Goal: Transaction & Acquisition: Purchase product/service

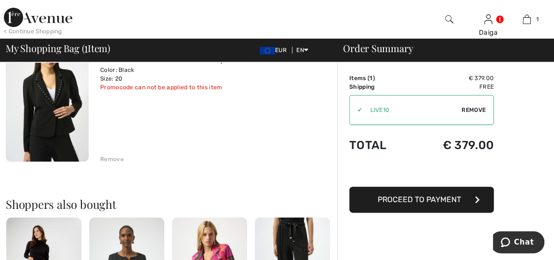
scroll to position [107, 0]
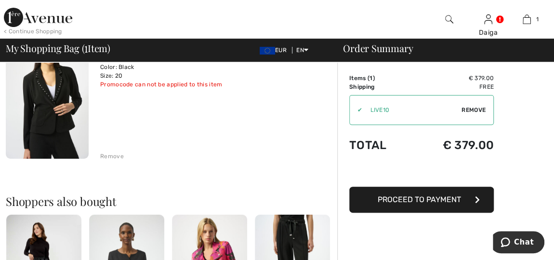
click at [104, 157] on div "Remove" at bounding box center [112, 156] width 24 height 9
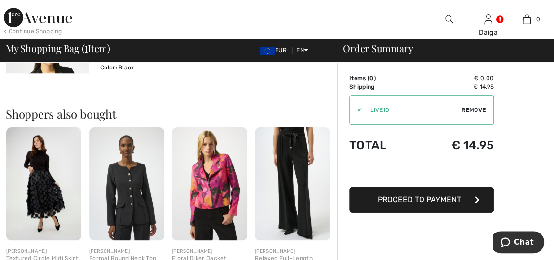
scroll to position [189, 0]
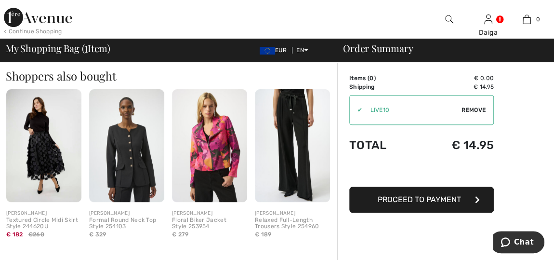
click at [132, 182] on img at bounding box center [126, 145] width 75 height 113
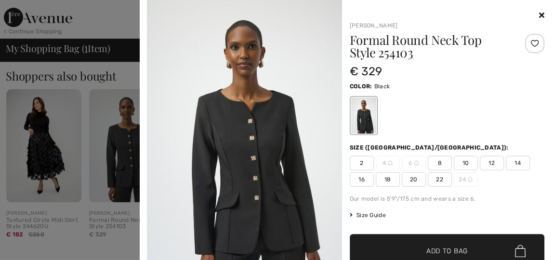
click at [224, 179] on img at bounding box center [244, 146] width 195 height 292
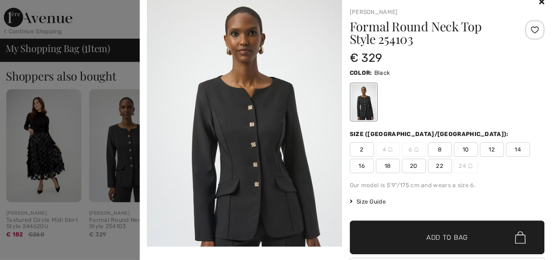
scroll to position [0, 0]
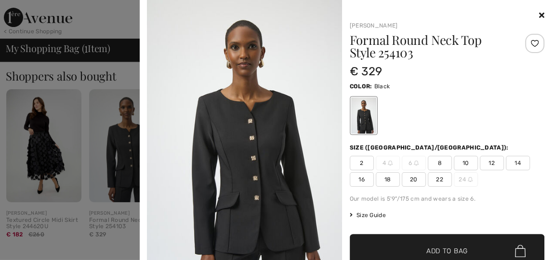
click at [408, 177] on span "20" at bounding box center [414, 179] width 24 height 14
click at [421, 244] on span "✔ Added to Bag Add to Bag" at bounding box center [447, 251] width 195 height 34
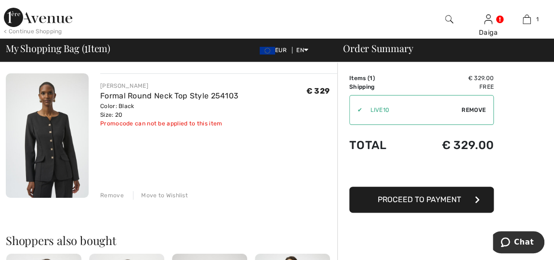
scroll to position [61, 0]
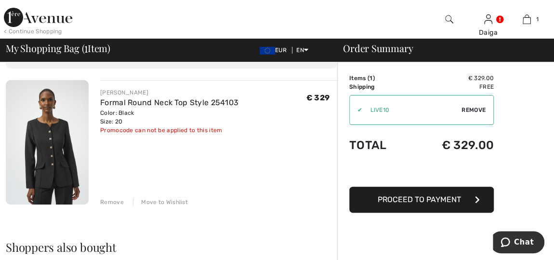
click at [106, 198] on div "Remove" at bounding box center [112, 202] width 24 height 9
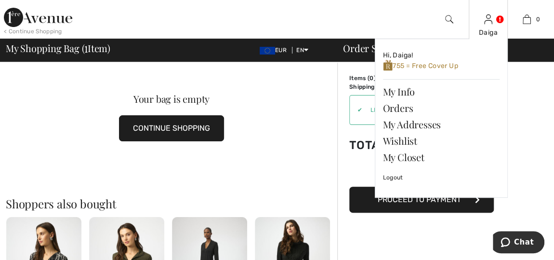
click at [487, 23] on img at bounding box center [488, 19] width 8 height 12
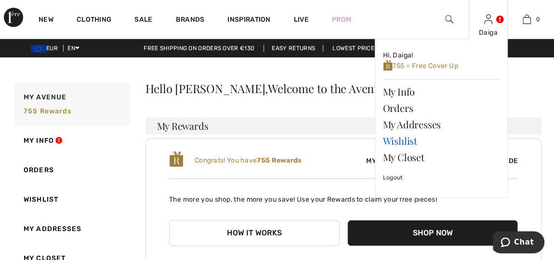
click at [409, 140] on link "Wishlist" at bounding box center [441, 141] width 117 height 16
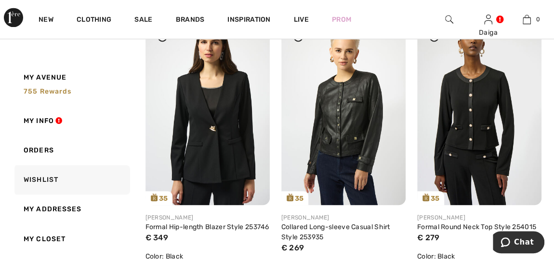
scroll to position [701, 0]
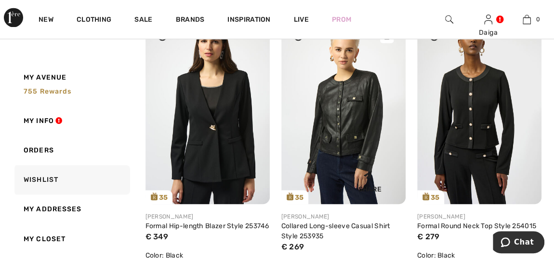
click at [376, 99] on img at bounding box center [344, 110] width 124 height 187
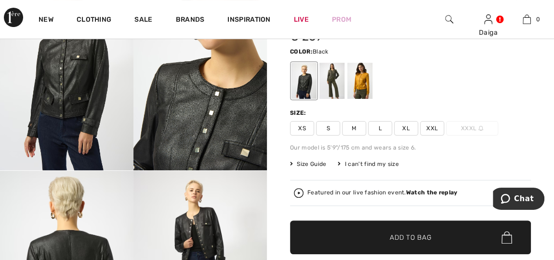
scroll to position [70, 0]
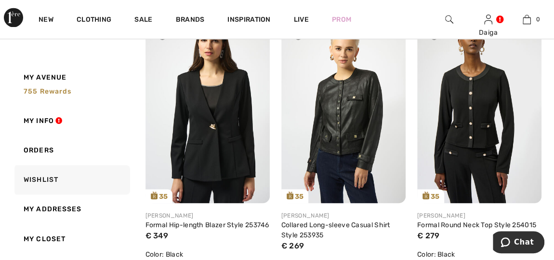
scroll to position [714, 0]
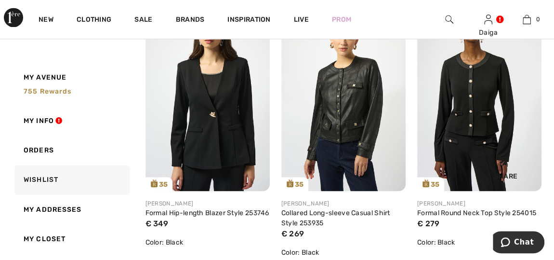
click at [460, 108] on img at bounding box center [479, 97] width 124 height 187
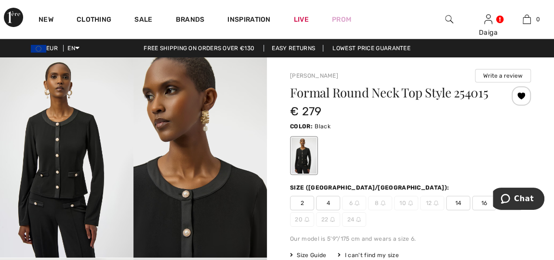
click at [449, 229] on div "Formal Round Neck Top Style 254015 € 279 Color: Black Size (CA/US): 2 4 6 8 10 …" at bounding box center [410, 224] width 241 height 276
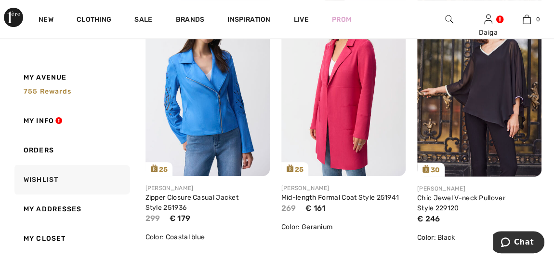
scroll to position [3847, 0]
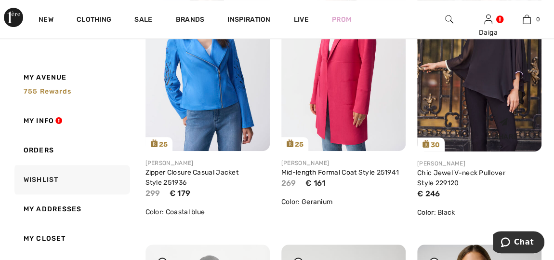
click at [485, 99] on img at bounding box center [479, 57] width 124 height 187
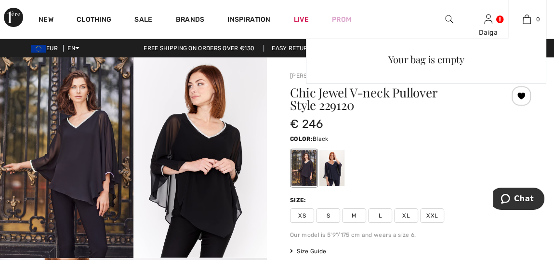
click at [329, 159] on div "Your bag is empty" at bounding box center [426, 124] width 241 height 171
click at [306, 162] on div "Your bag is empty" at bounding box center [426, 124] width 241 height 171
click at [328, 164] on div "Your bag is empty" at bounding box center [426, 124] width 241 height 171
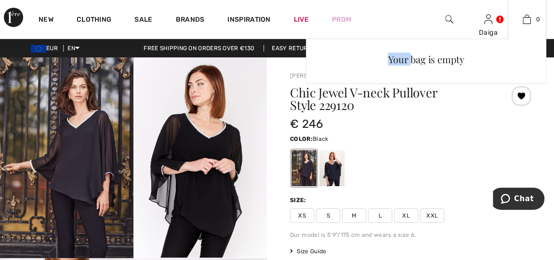
click at [366, 158] on div "Your bag is empty" at bounding box center [426, 124] width 241 height 171
click at [334, 163] on div "Your bag is empty" at bounding box center [426, 124] width 241 height 171
click at [310, 168] on div "Your bag is empty" at bounding box center [426, 124] width 241 height 171
click at [329, 165] on div "Your bag is empty" at bounding box center [426, 124] width 241 height 171
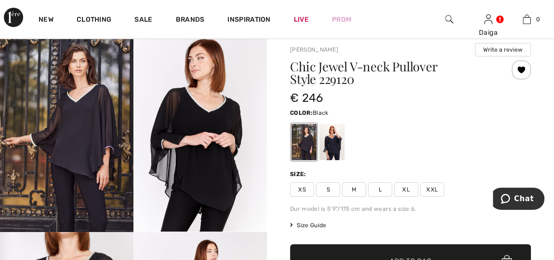
scroll to position [8, 0]
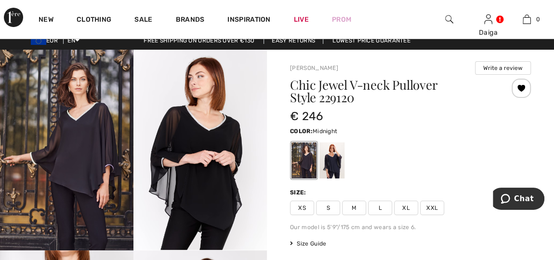
click at [329, 163] on div at bounding box center [332, 160] width 25 height 36
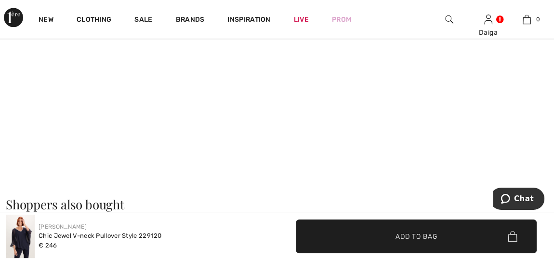
scroll to position [677, 0]
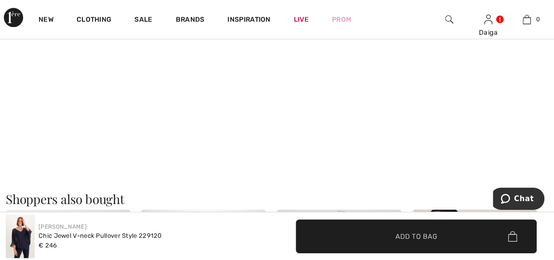
click at [86, 48] on video "Your browser does not support the video tag." at bounding box center [67, 14] width 134 height 67
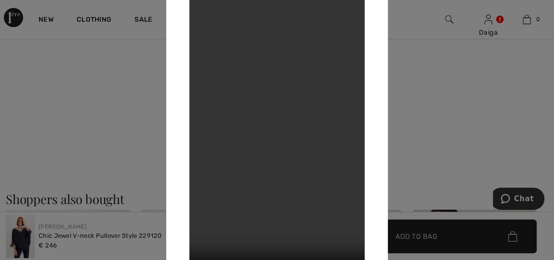
click at [435, 27] on div at bounding box center [277, 130] width 554 height 260
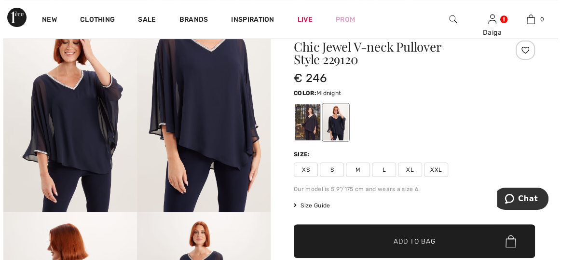
scroll to position [30, 0]
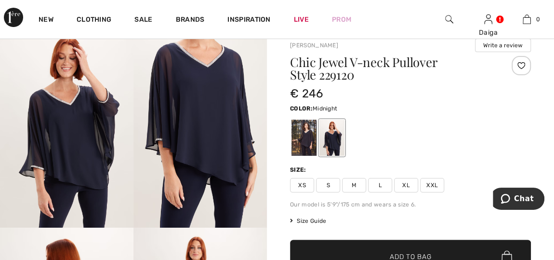
click at [228, 96] on img at bounding box center [201, 127] width 134 height 201
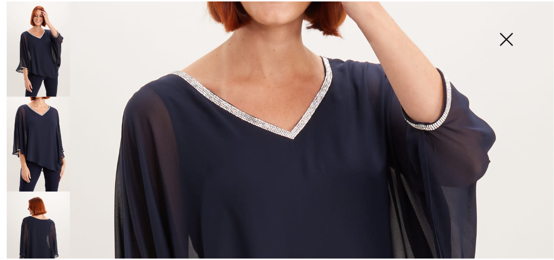
scroll to position [47, 0]
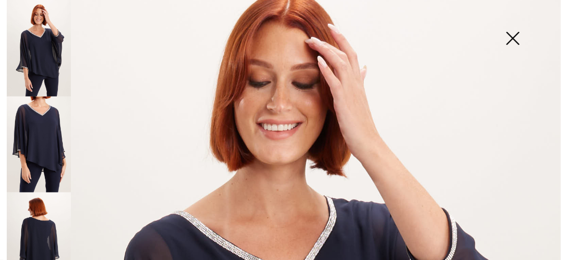
click at [515, 36] on img at bounding box center [512, 39] width 48 height 50
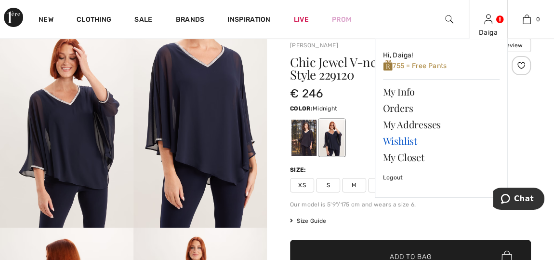
click at [408, 142] on link "Wishlist" at bounding box center [441, 141] width 117 height 16
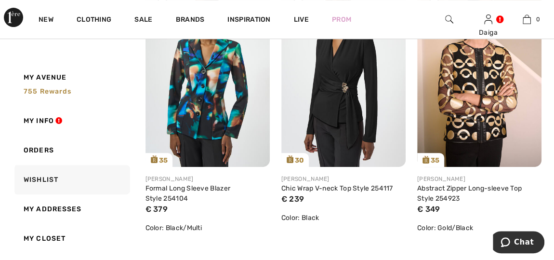
scroll to position [158, 0]
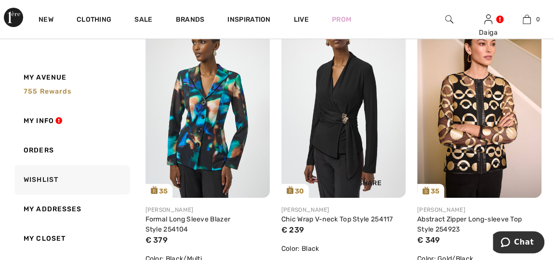
click at [347, 107] on img at bounding box center [344, 104] width 124 height 187
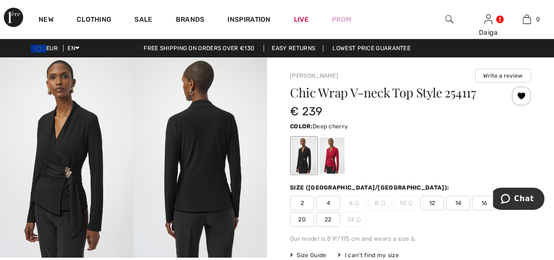
click at [337, 145] on div at bounding box center [332, 155] width 25 height 36
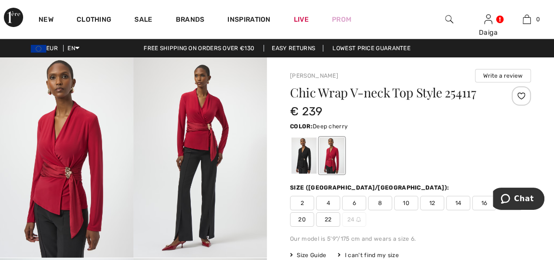
click at [177, 128] on img at bounding box center [201, 157] width 134 height 200
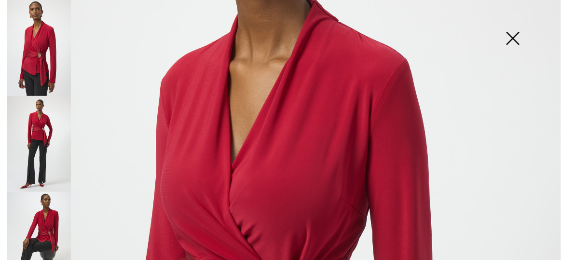
scroll to position [141, 0]
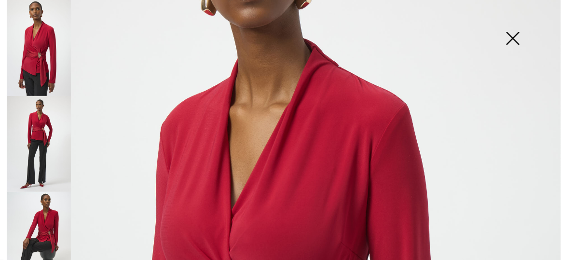
click at [38, 125] on img at bounding box center [39, 144] width 64 height 96
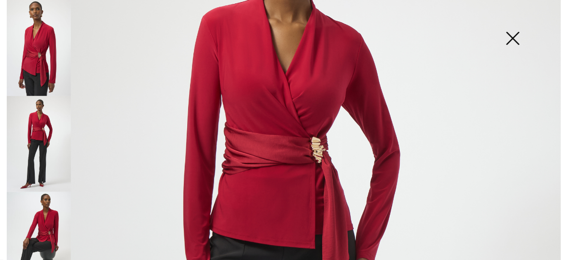
click at [40, 220] on img at bounding box center [39, 240] width 64 height 96
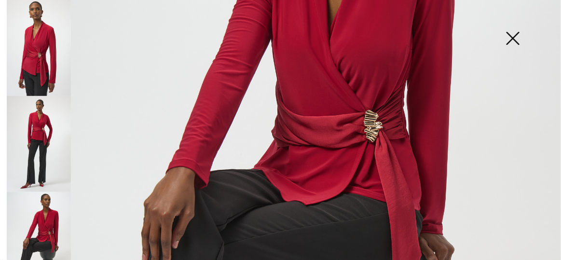
scroll to position [232, 0]
click at [513, 44] on img at bounding box center [512, 39] width 48 height 50
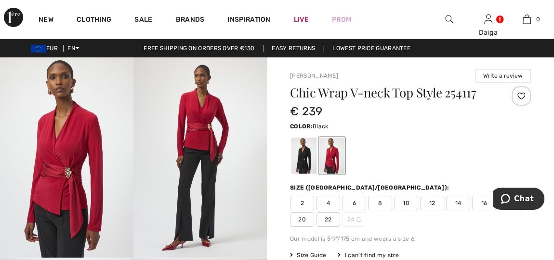
click at [304, 155] on div at bounding box center [304, 155] width 25 height 36
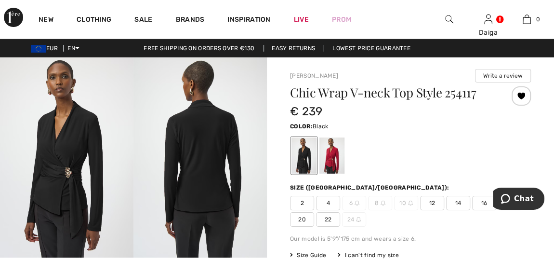
click at [170, 176] on img at bounding box center [201, 157] width 134 height 200
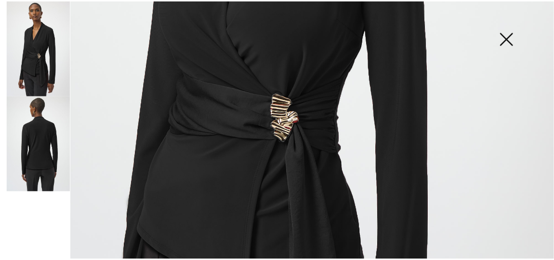
scroll to position [367, 0]
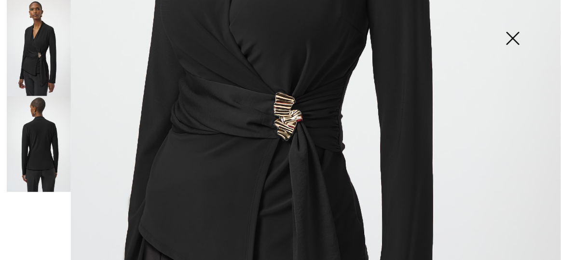
click at [516, 32] on img at bounding box center [512, 39] width 48 height 50
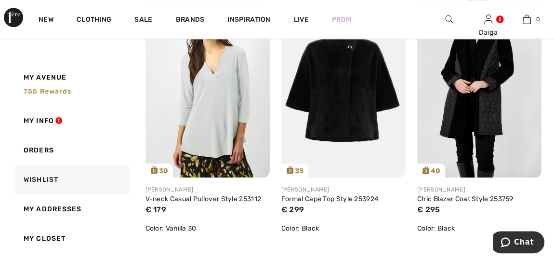
scroll to position [462, 0]
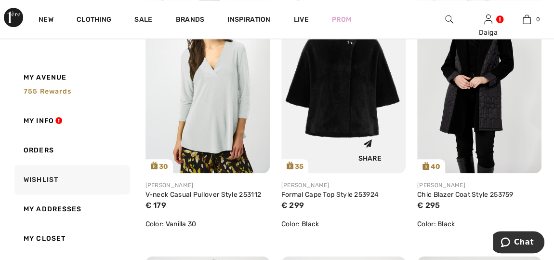
click at [320, 78] on img at bounding box center [344, 80] width 124 height 187
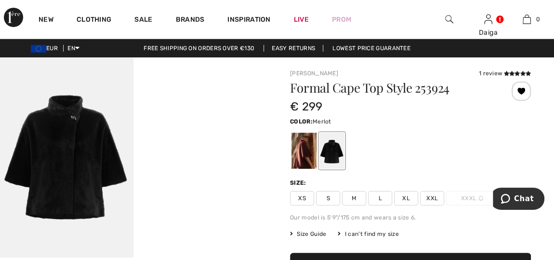
click at [301, 148] on div at bounding box center [304, 151] width 25 height 36
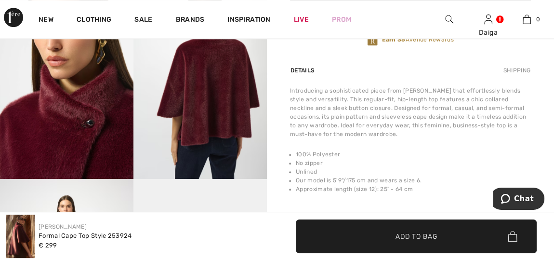
scroll to position [292, 0]
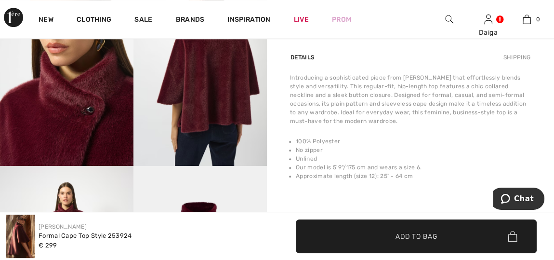
click at [239, 62] on img at bounding box center [201, 66] width 134 height 200
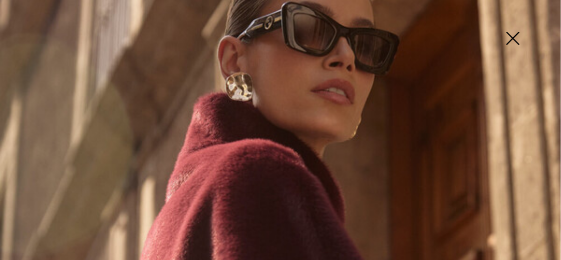
scroll to position [51, 0]
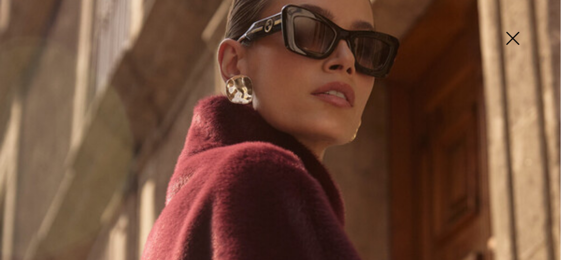
click at [517, 39] on img at bounding box center [512, 39] width 48 height 50
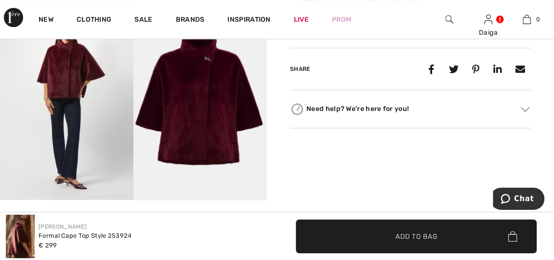
scroll to position [469, 0]
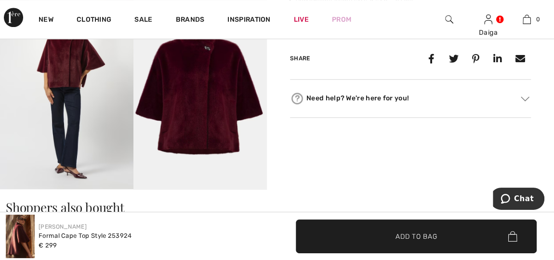
click at [62, 97] on img at bounding box center [67, 89] width 134 height 200
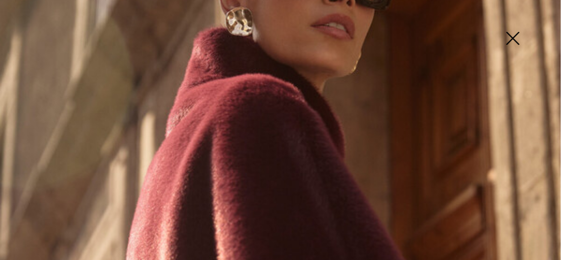
scroll to position [118, 0]
click at [509, 35] on img at bounding box center [512, 39] width 48 height 50
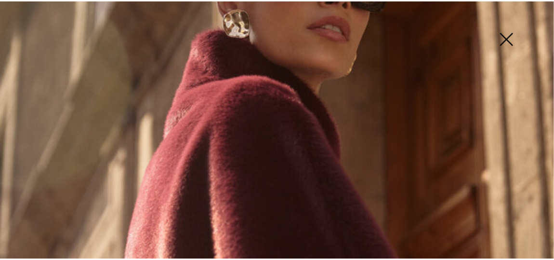
scroll to position [469, 0]
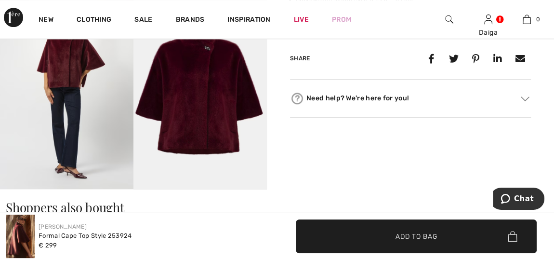
click at [177, 127] on img at bounding box center [201, 89] width 134 height 201
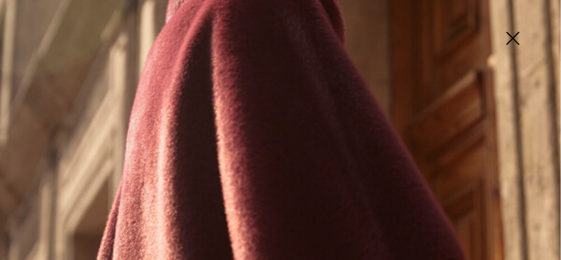
scroll to position [73, 0]
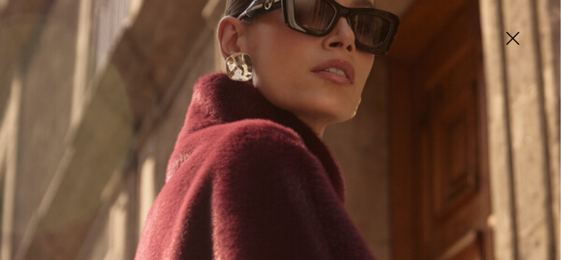
click at [511, 39] on img at bounding box center [512, 39] width 48 height 50
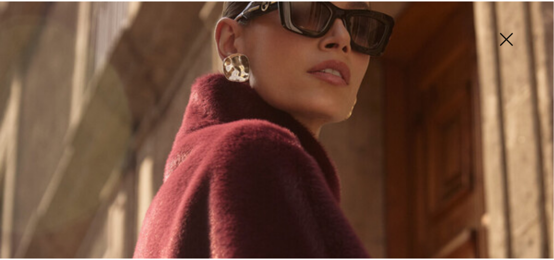
scroll to position [469, 0]
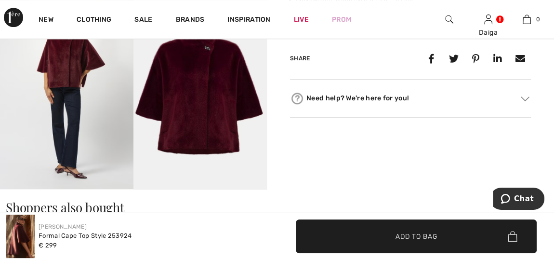
click at [218, 91] on img at bounding box center [201, 89] width 134 height 201
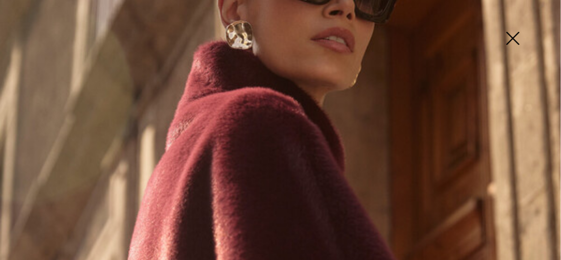
scroll to position [103, 0]
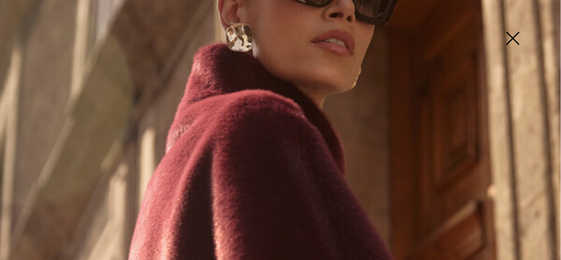
click at [513, 34] on img at bounding box center [512, 39] width 48 height 50
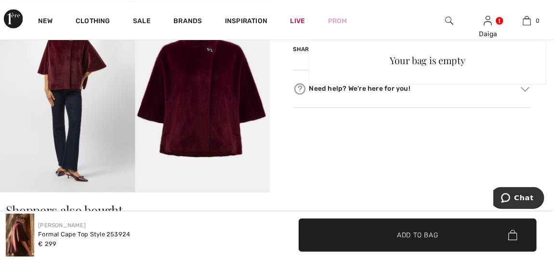
scroll to position [469, 0]
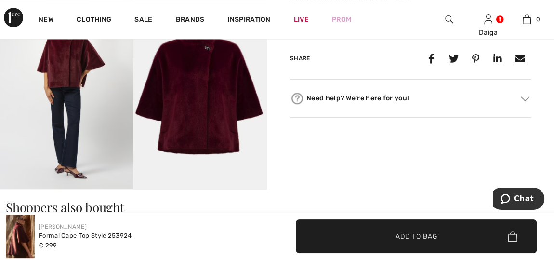
click at [240, 111] on img at bounding box center [201, 89] width 134 height 201
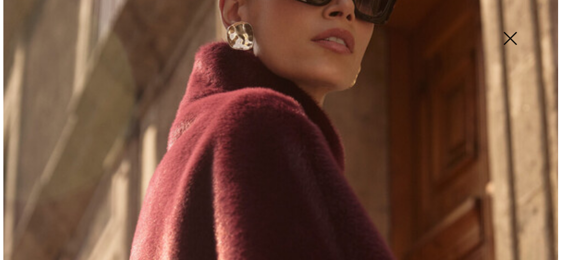
scroll to position [479, 0]
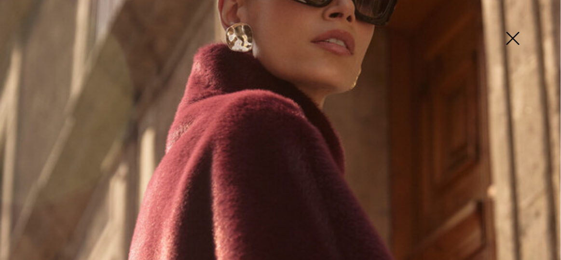
click at [511, 37] on img at bounding box center [512, 39] width 48 height 50
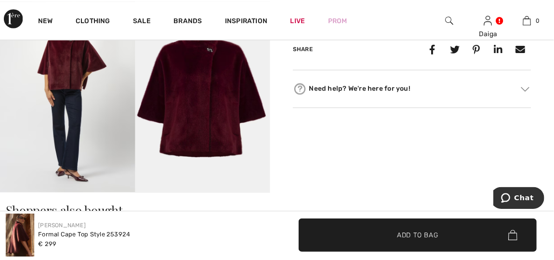
scroll to position [469, 0]
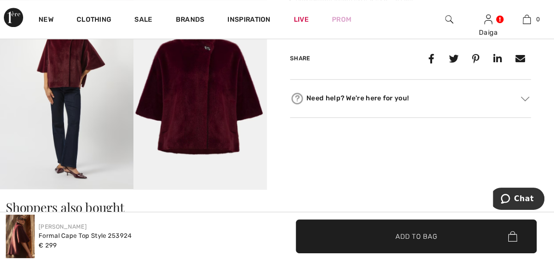
click at [169, 120] on img at bounding box center [201, 89] width 134 height 201
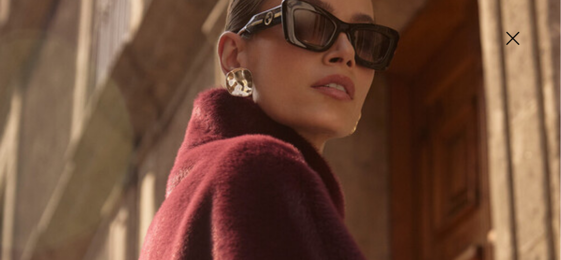
scroll to position [0, 0]
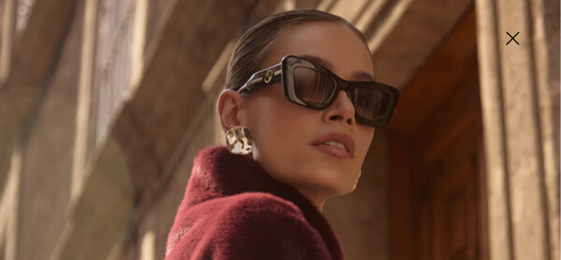
click at [508, 38] on img at bounding box center [512, 39] width 48 height 50
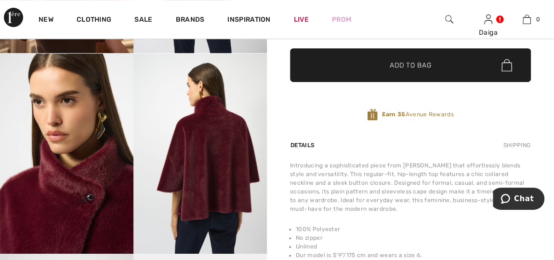
scroll to position [211, 0]
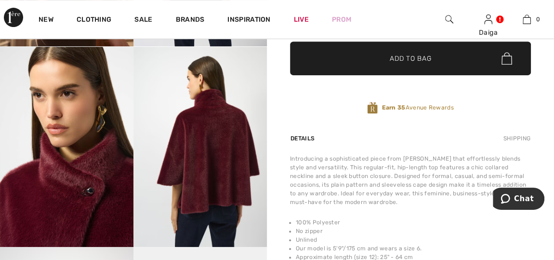
click at [93, 185] on img at bounding box center [67, 147] width 134 height 200
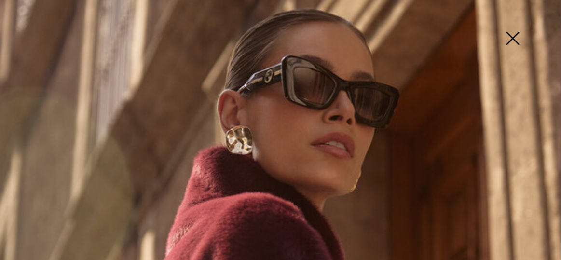
click at [512, 40] on img at bounding box center [512, 39] width 48 height 50
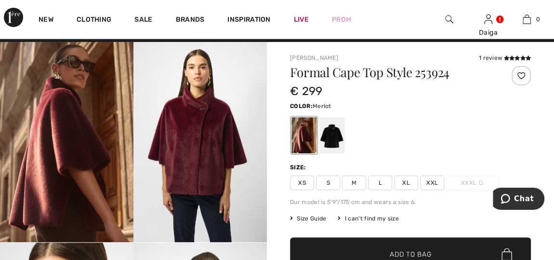
scroll to position [0, 0]
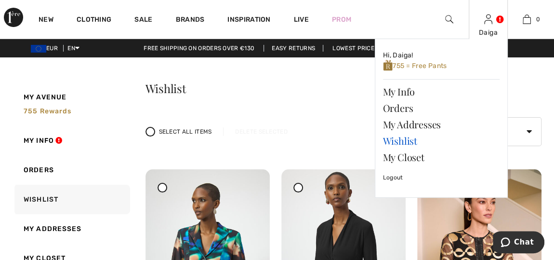
click at [409, 137] on link "Wishlist" at bounding box center [441, 141] width 117 height 16
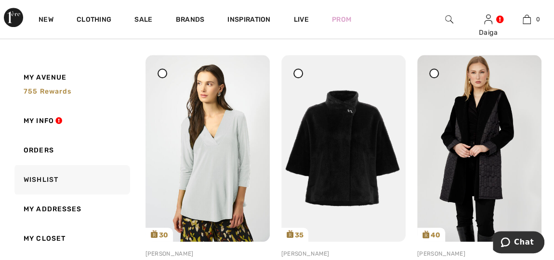
scroll to position [406, 0]
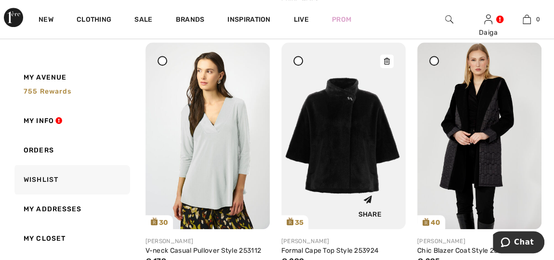
click at [383, 153] on img at bounding box center [344, 135] width 124 height 187
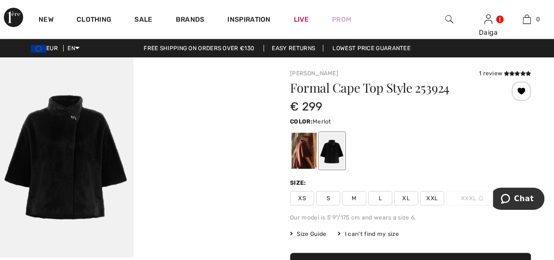
click at [297, 145] on div at bounding box center [304, 151] width 25 height 36
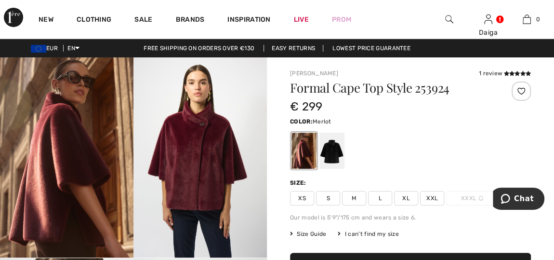
click at [433, 200] on span "XXL" at bounding box center [432, 198] width 24 height 14
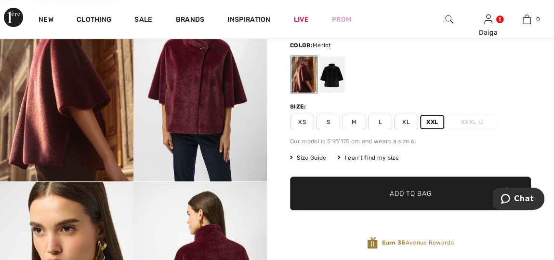
scroll to position [89, 0]
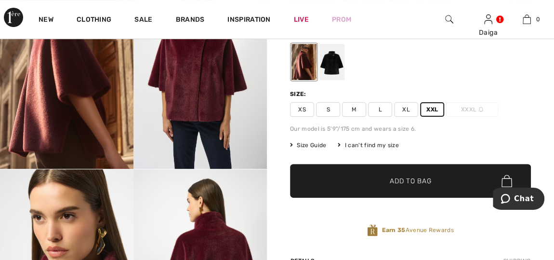
click at [423, 182] on span "Add to Bag" at bounding box center [410, 181] width 41 height 10
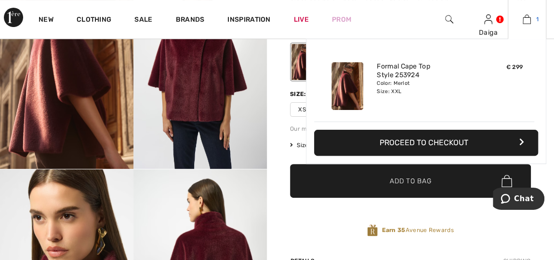
click at [528, 21] on img at bounding box center [527, 19] width 8 height 12
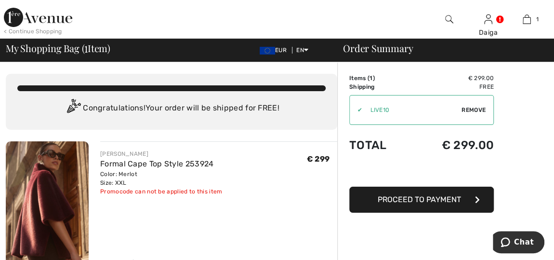
click at [228, 237] on div "[PERSON_NAME] Formal Cape Top Style 253924 Color: Merlot Size: XXL Final Sale P…" at bounding box center [218, 204] width 237 height 126
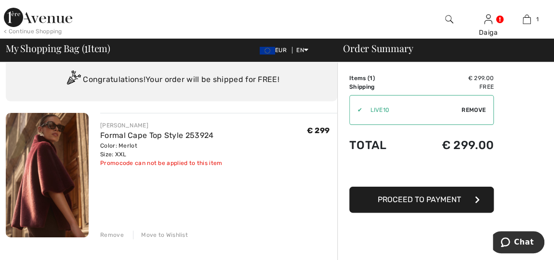
scroll to position [29, 0]
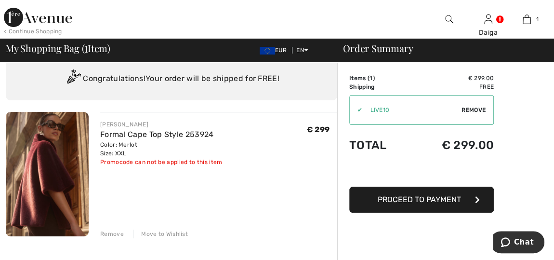
click at [148, 232] on div "Move to Wishlist" at bounding box center [160, 233] width 55 height 9
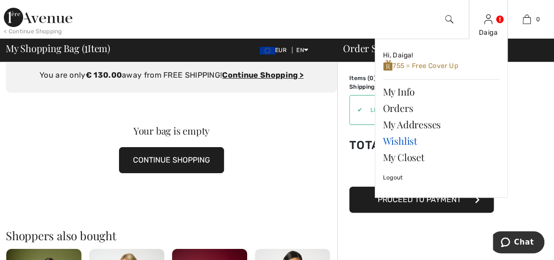
click at [389, 139] on link "Wishlist" at bounding box center [441, 141] width 117 height 16
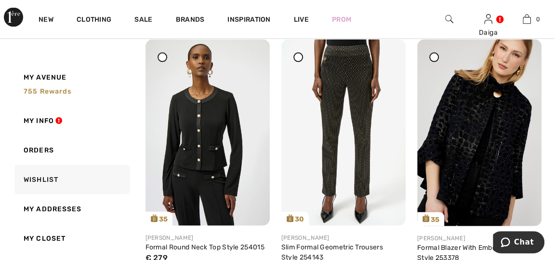
scroll to position [1006, 0]
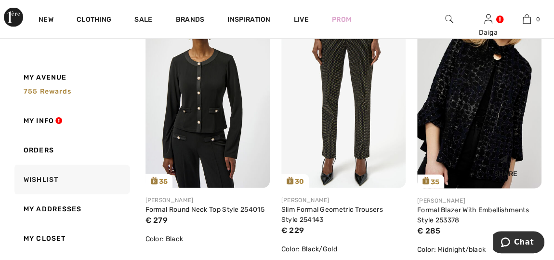
click at [486, 94] on img at bounding box center [479, 95] width 124 height 187
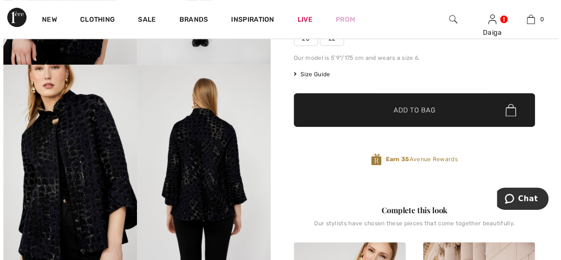
scroll to position [188, 0]
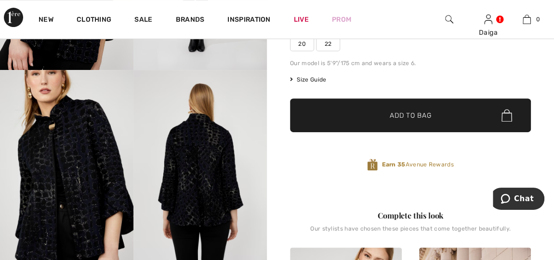
click at [74, 150] on img at bounding box center [67, 170] width 134 height 201
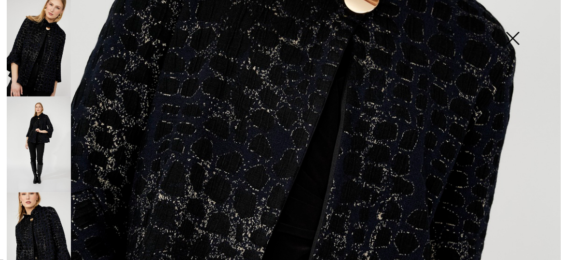
scroll to position [246, 0]
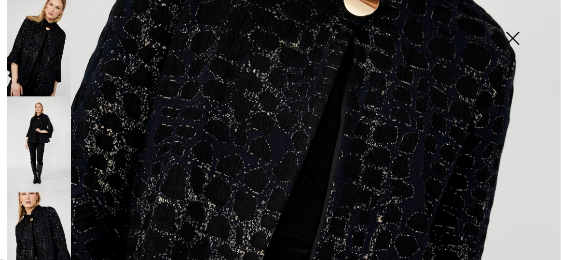
click at [41, 145] on img at bounding box center [39, 144] width 64 height 96
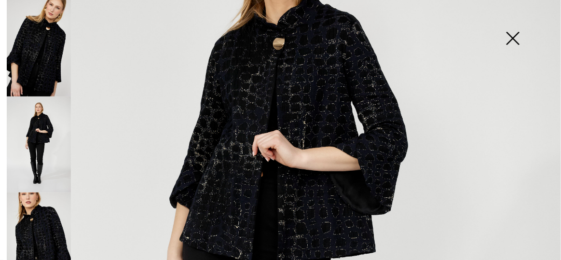
scroll to position [147, 0]
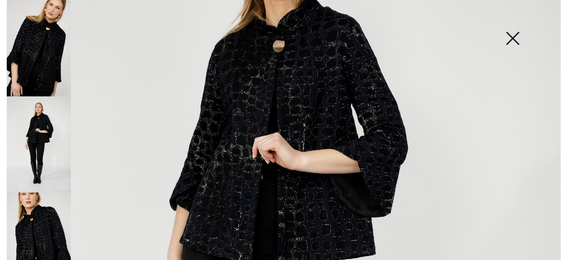
click at [19, 238] on img at bounding box center [39, 240] width 64 height 96
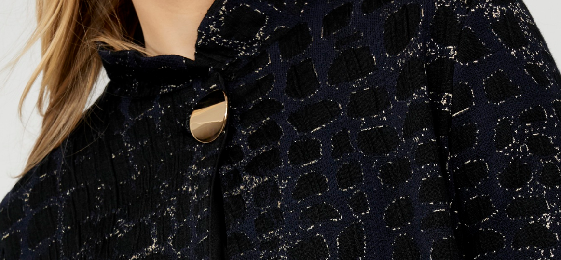
scroll to position [136, 0]
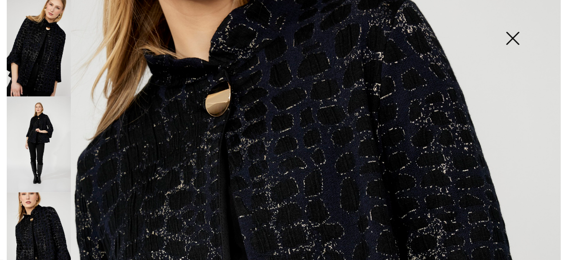
click at [57, 215] on img at bounding box center [39, 240] width 64 height 96
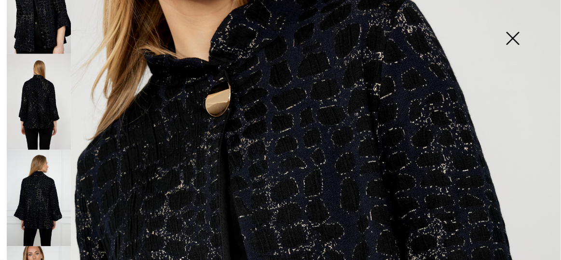
scroll to position [235, 0]
click at [39, 187] on img at bounding box center [39, 197] width 64 height 96
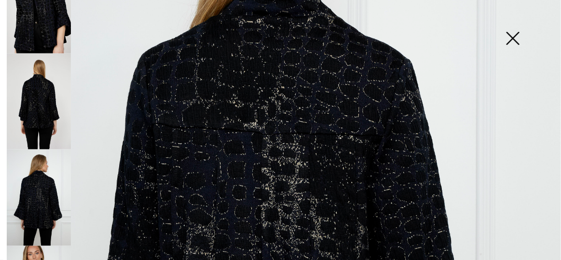
scroll to position [193, 0]
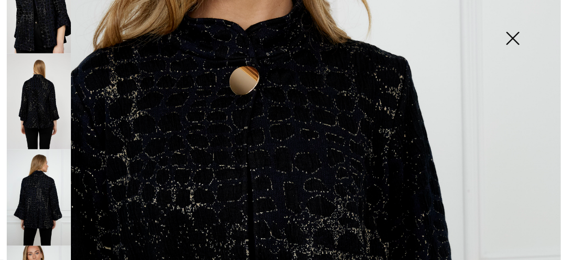
drag, startPoint x: 3, startPoint y: 202, endPoint x: 7, endPoint y: 221, distance: 20.1
click at [7, 228] on div at bounding box center [36, 130] width 67 height 260
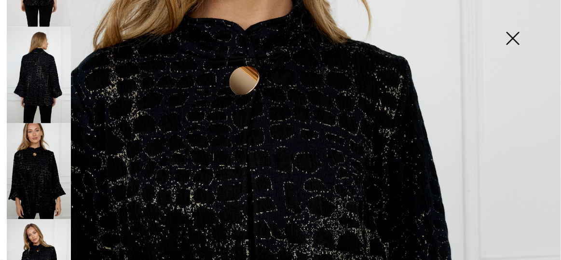
scroll to position [359, 0]
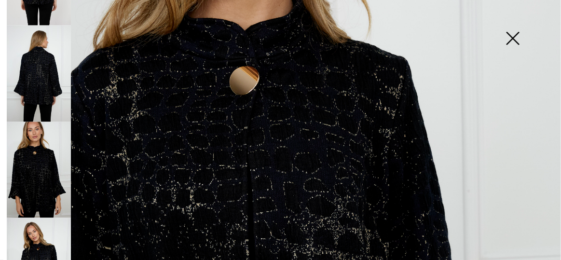
click at [34, 174] on img at bounding box center [39, 170] width 64 height 96
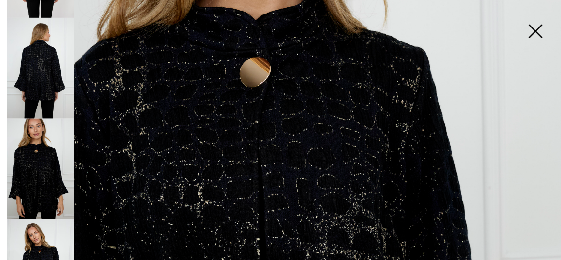
scroll to position [188, 0]
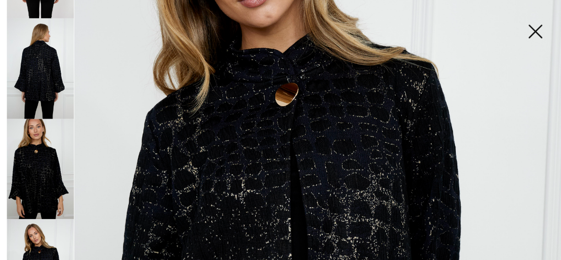
scroll to position [171, 0]
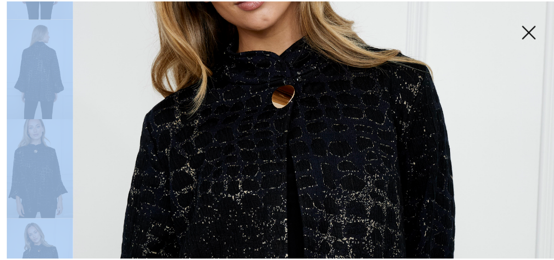
scroll to position [389, 0]
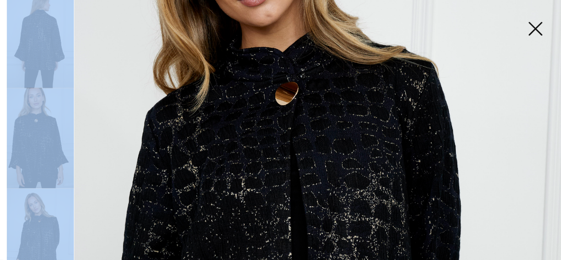
drag, startPoint x: 3, startPoint y: 241, endPoint x: 5, endPoint y: 258, distance: 17.0
click at [3, 258] on div at bounding box center [1, 130] width 3 height 260
click at [86, 199] on img at bounding box center [280, 249] width 561 height 841
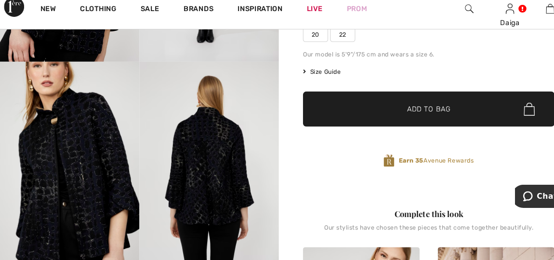
scroll to position [189, 0]
click at [1, 108] on img at bounding box center [67, 170] width 134 height 201
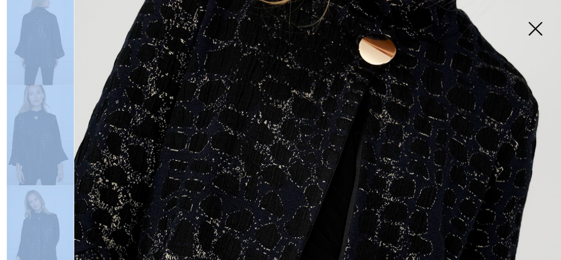
click at [100, 108] on img at bounding box center [280, 231] width 561 height 841
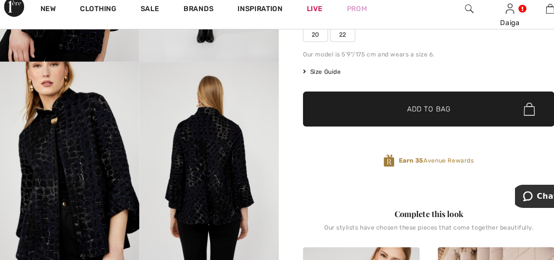
click at [50, 126] on img at bounding box center [67, 170] width 134 height 201
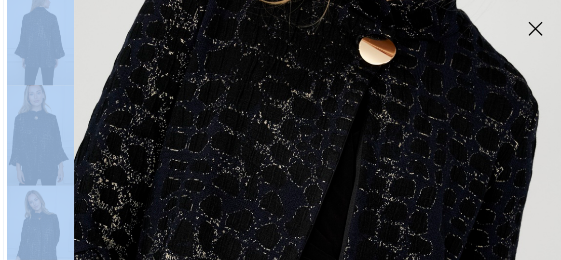
click at [44, 142] on img at bounding box center [39, 141] width 64 height 96
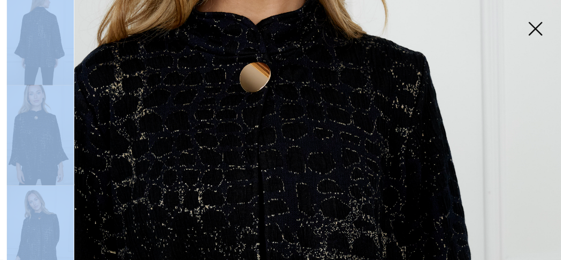
click at [89, 42] on img at bounding box center [280, 231] width 561 height 841
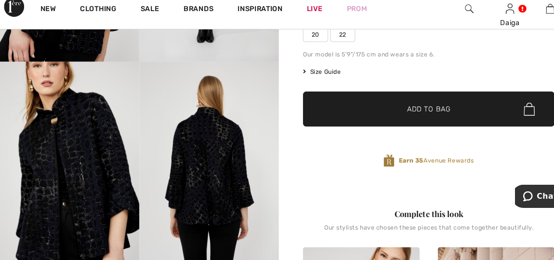
scroll to position [206, 0]
click at [189, 133] on img at bounding box center [201, 170] width 134 height 201
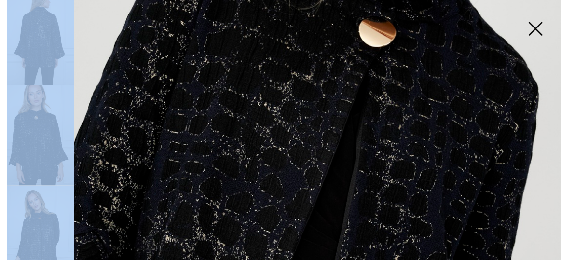
click at [189, 133] on img at bounding box center [280, 214] width 561 height 841
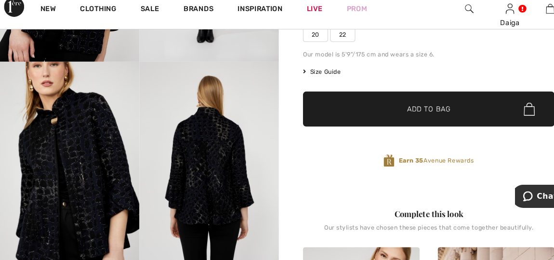
click at [189, 133] on img at bounding box center [201, 170] width 134 height 201
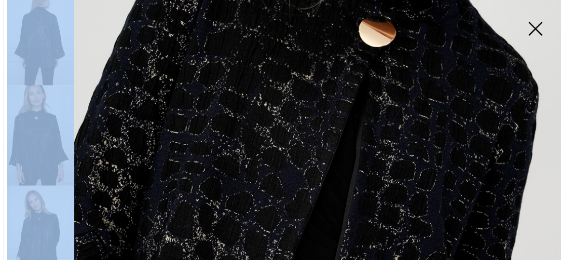
click at [512, 36] on img at bounding box center [512, 39] width 48 height 50
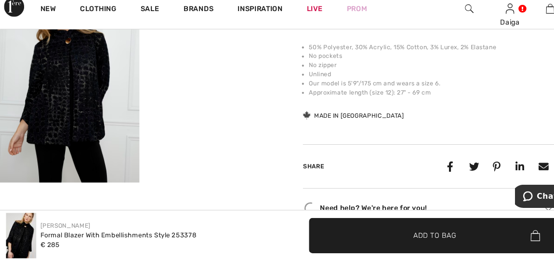
scroll to position [675, 0]
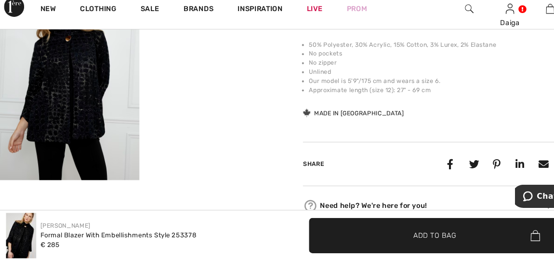
click at [94, 74] on img at bounding box center [67, 83] width 134 height 201
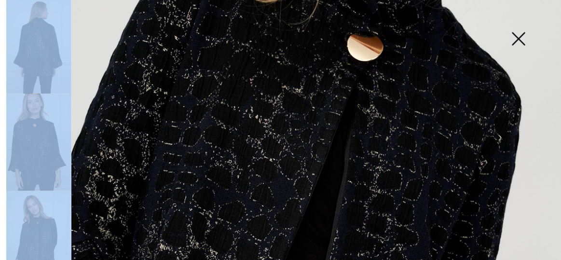
scroll to position [199, 0]
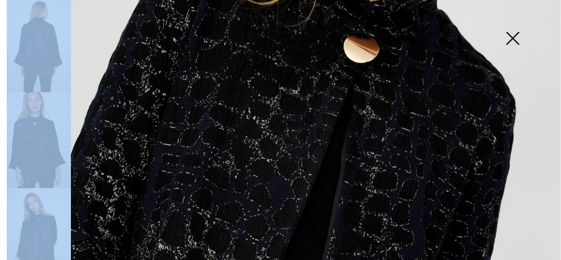
click at [513, 40] on img at bounding box center [512, 39] width 48 height 50
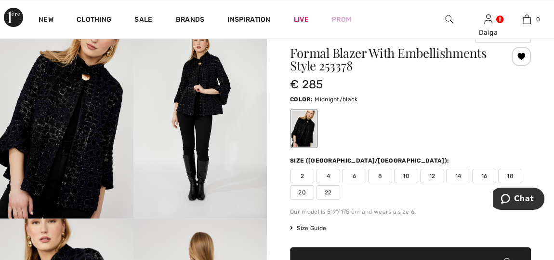
scroll to position [0, 0]
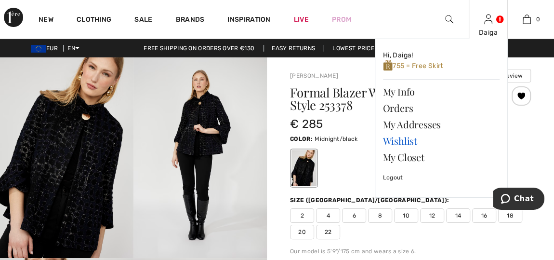
click at [394, 137] on link "Wishlist" at bounding box center [441, 141] width 117 height 16
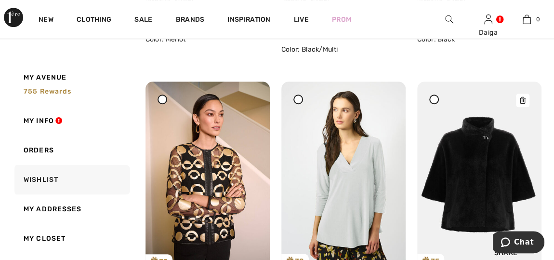
scroll to position [374, 0]
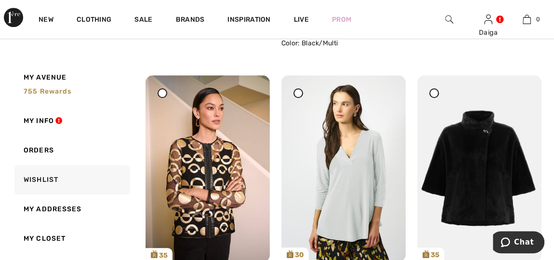
drag, startPoint x: 517, startPoint y: 93, endPoint x: 322, endPoint y: 40, distance: 202.3
click at [517, 89] on div at bounding box center [522, 81] width 13 height 13
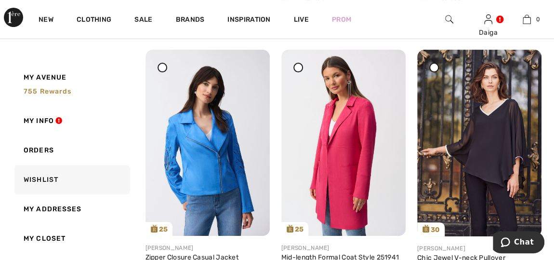
scroll to position [3778, 0]
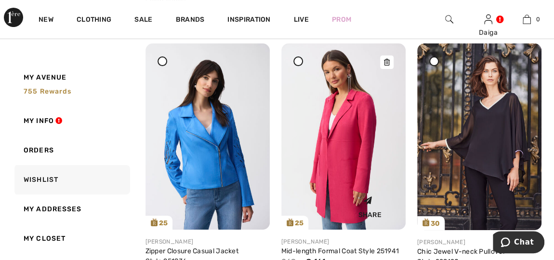
click at [359, 163] on img at bounding box center [344, 136] width 124 height 187
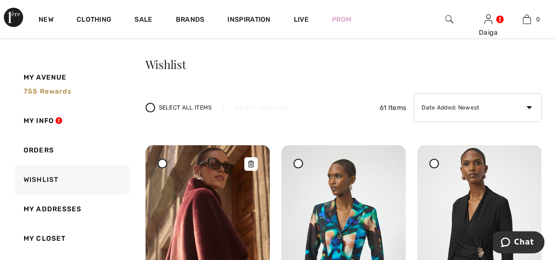
click at [247, 192] on img at bounding box center [208, 238] width 124 height 187
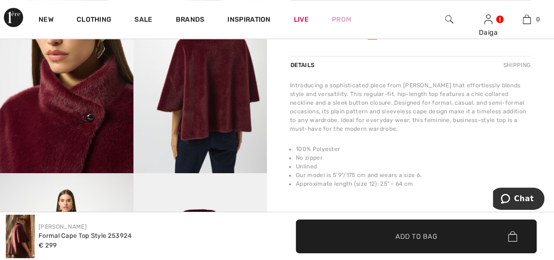
scroll to position [287, 0]
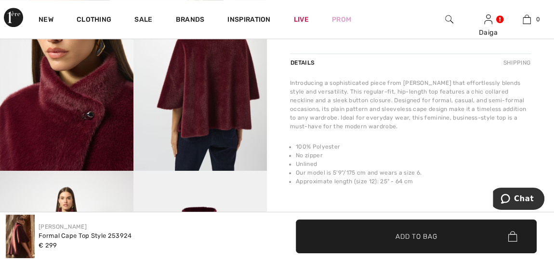
click at [222, 88] on img at bounding box center [201, 71] width 134 height 200
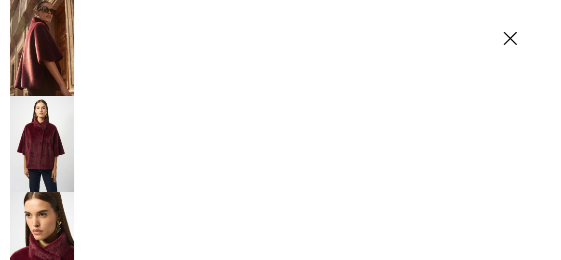
scroll to position [293, 0]
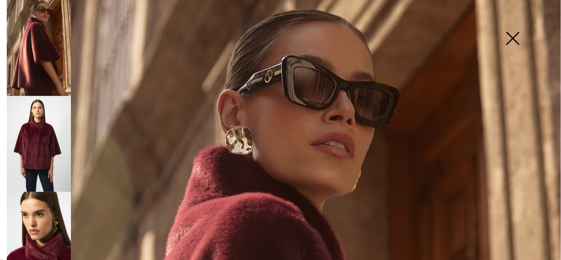
click at [54, 229] on img at bounding box center [39, 240] width 64 height 96
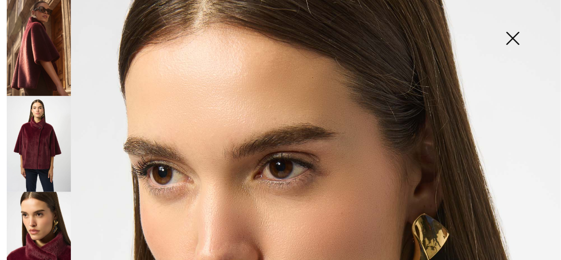
scroll to position [0, 0]
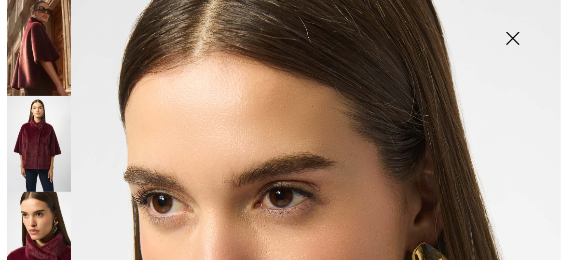
click at [515, 38] on img at bounding box center [512, 39] width 48 height 50
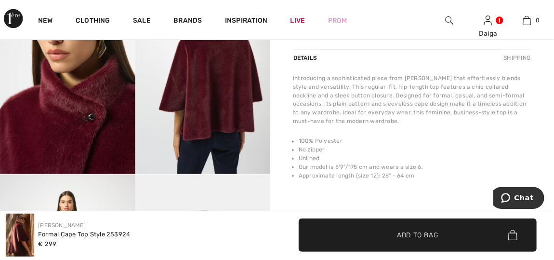
scroll to position [287, 0]
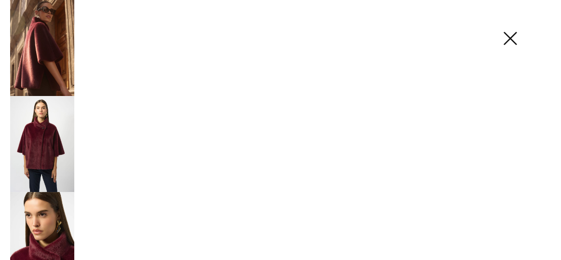
scroll to position [293, 0]
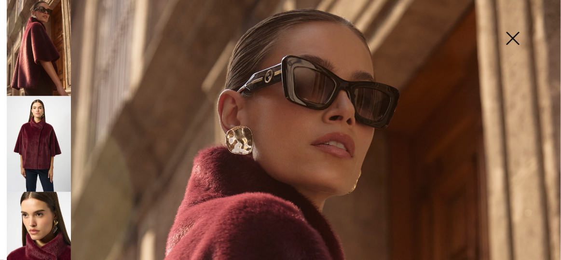
click at [34, 215] on img at bounding box center [39, 240] width 64 height 96
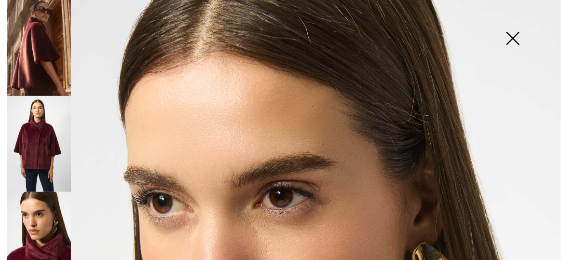
click at [29, 155] on img at bounding box center [39, 144] width 64 height 96
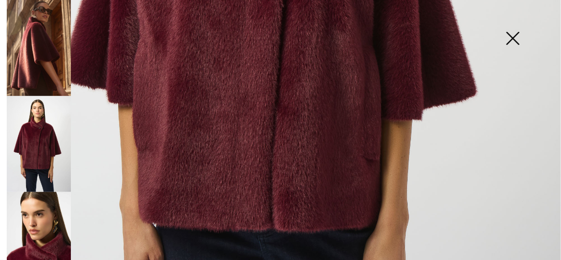
scroll to position [411, 0]
click at [47, 239] on img at bounding box center [39, 240] width 64 height 96
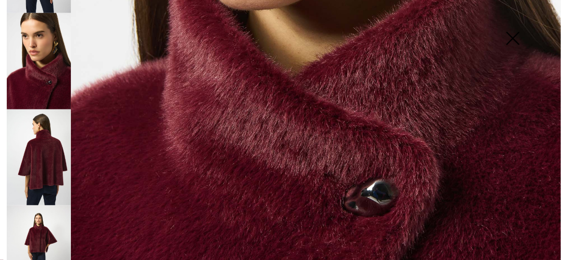
scroll to position [180, 0]
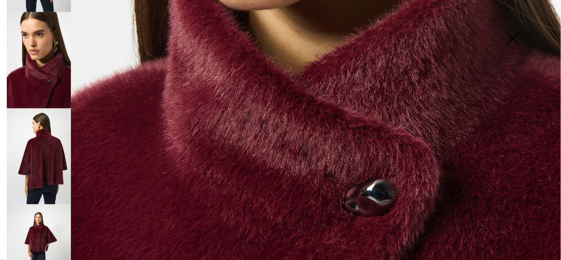
click at [45, 175] on img at bounding box center [39, 156] width 64 height 96
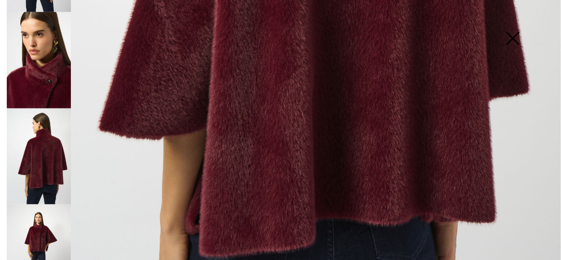
scroll to position [474, 0]
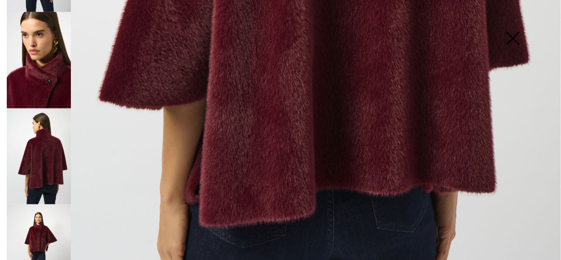
click at [39, 230] on img at bounding box center [39, 252] width 64 height 96
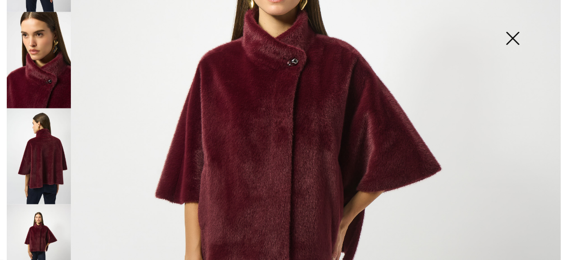
scroll to position [147, 0]
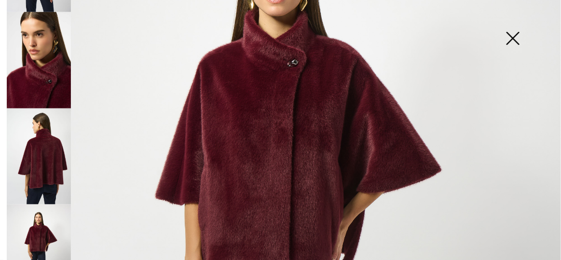
click at [31, 172] on img at bounding box center [39, 156] width 64 height 96
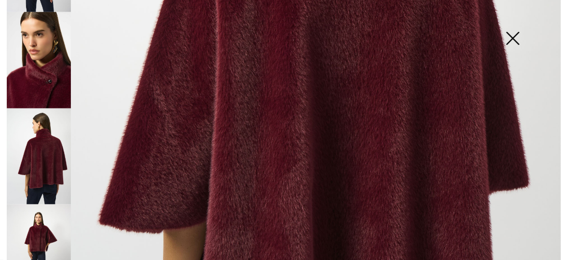
scroll to position [197, 0]
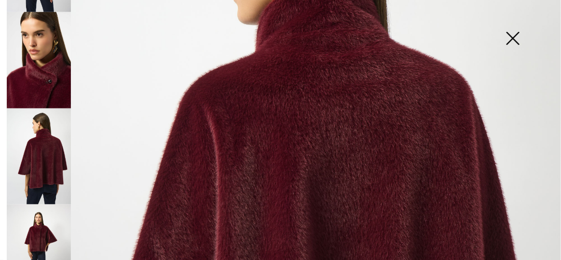
click at [508, 36] on img at bounding box center [512, 39] width 48 height 50
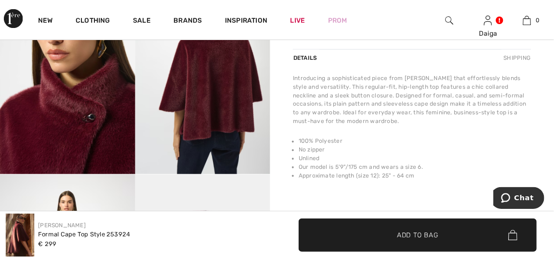
scroll to position [287, 0]
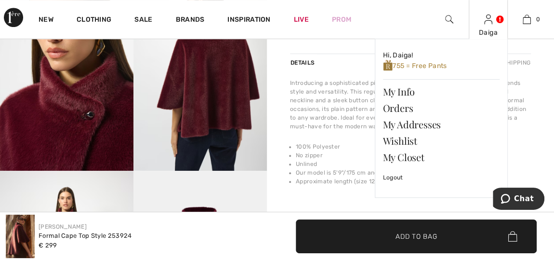
click at [489, 20] on img at bounding box center [488, 19] width 8 height 12
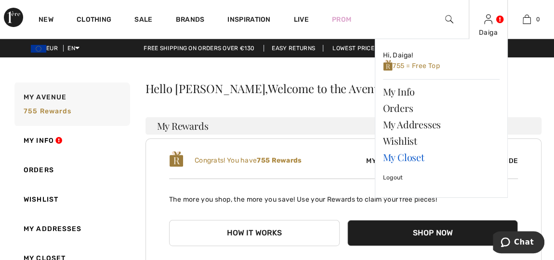
click at [390, 158] on link "My Closet" at bounding box center [441, 157] width 117 height 16
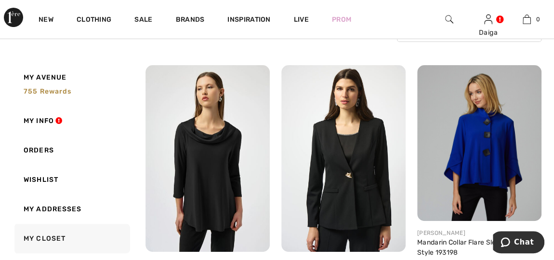
scroll to position [105, 0]
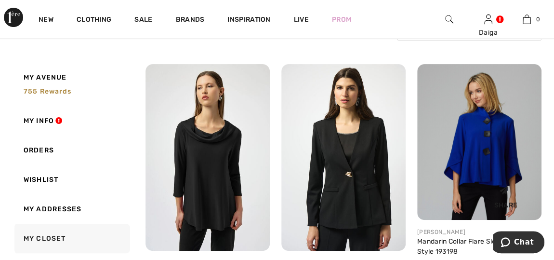
click at [470, 141] on img at bounding box center [479, 142] width 124 height 156
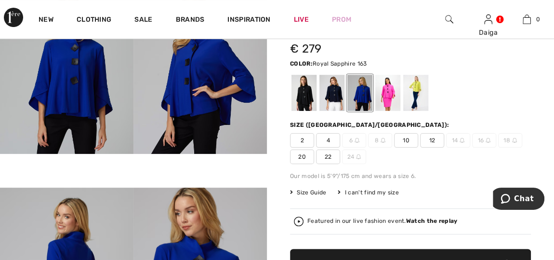
scroll to position [17, 0]
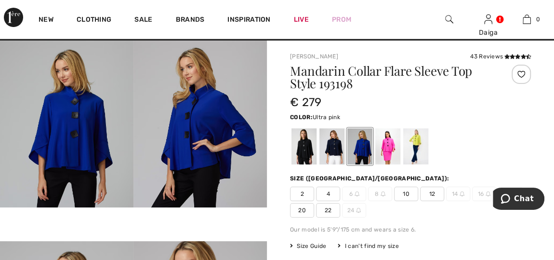
click at [385, 144] on div at bounding box center [388, 146] width 25 height 36
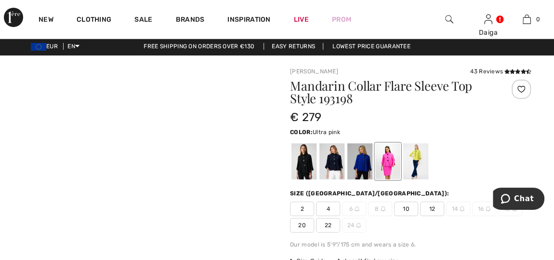
scroll to position [0, 0]
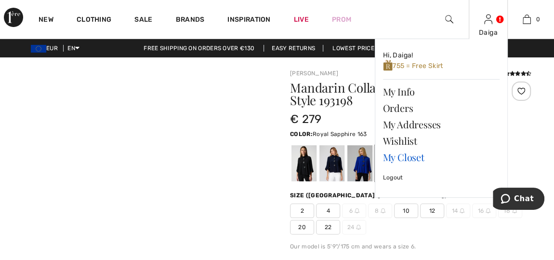
click at [405, 156] on link "My Closet" at bounding box center [441, 157] width 117 height 16
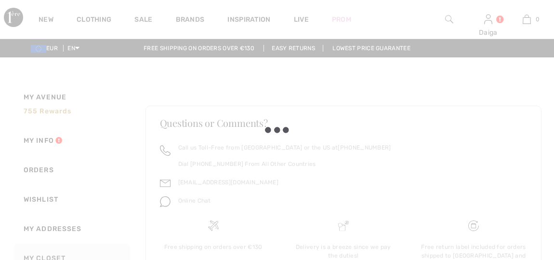
checkbox input "true"
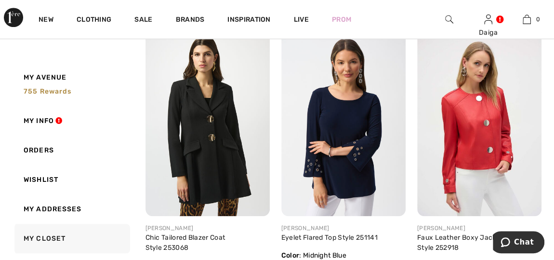
scroll to position [420, 0]
click at [355, 145] on img at bounding box center [344, 122] width 124 height 187
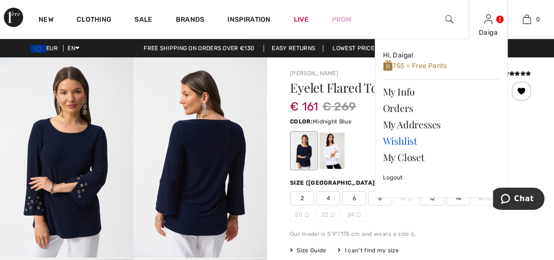
click at [406, 138] on link "Wishlist" at bounding box center [441, 141] width 117 height 16
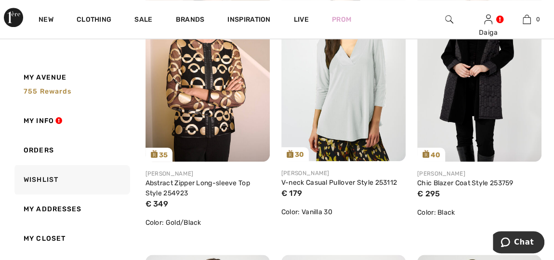
scroll to position [473, 0]
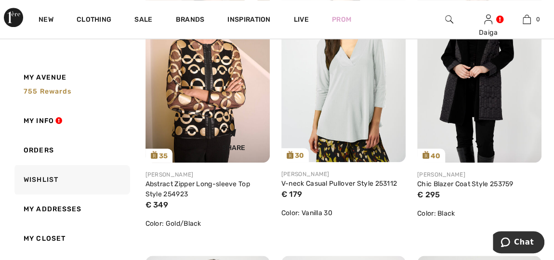
click at [248, 89] on img at bounding box center [208, 69] width 124 height 187
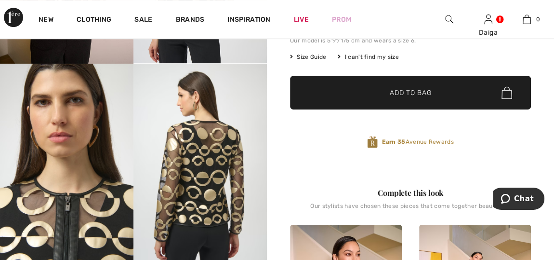
scroll to position [175, 0]
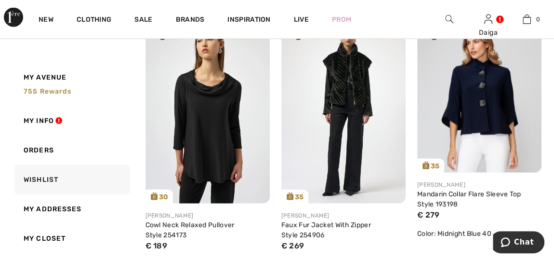
scroll to position [1269, 0]
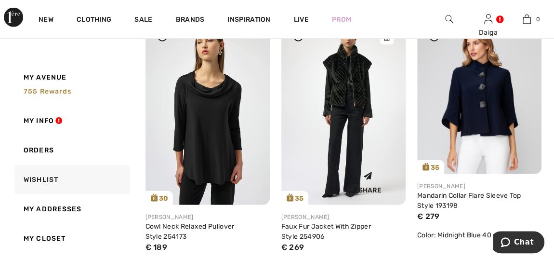
click at [356, 86] on img at bounding box center [344, 112] width 124 height 187
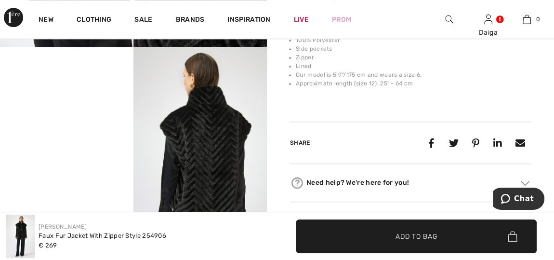
scroll to position [403, 0]
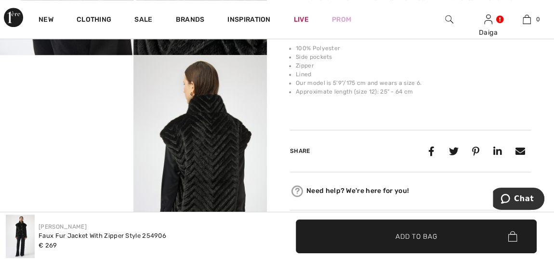
click at [192, 110] on img at bounding box center [201, 155] width 134 height 200
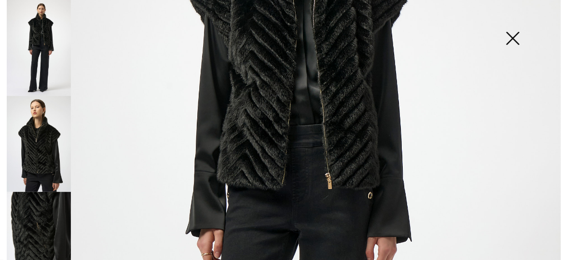
scroll to position [209, 0]
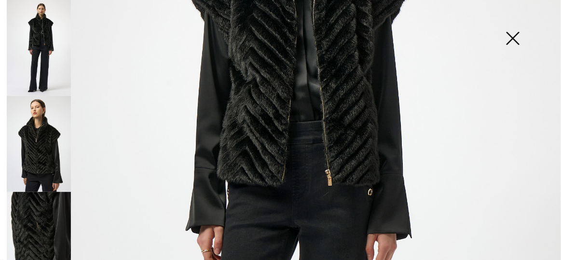
click at [510, 40] on img at bounding box center [512, 39] width 48 height 50
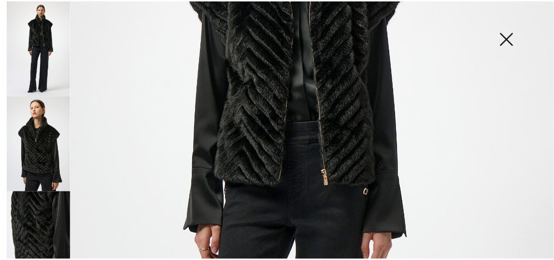
scroll to position [403, 0]
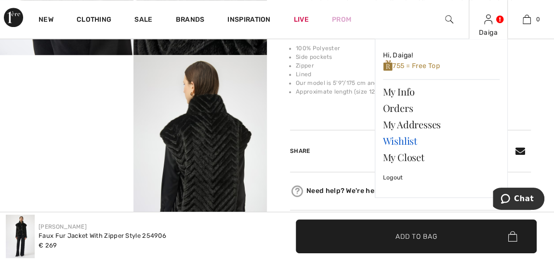
click at [395, 139] on link "Wishlist" at bounding box center [441, 141] width 117 height 16
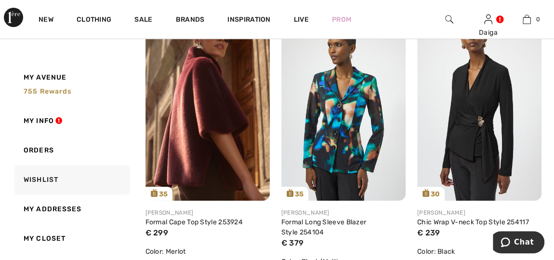
scroll to position [158, 0]
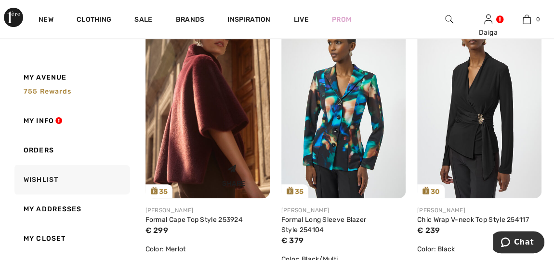
click at [221, 113] on img at bounding box center [208, 105] width 124 height 187
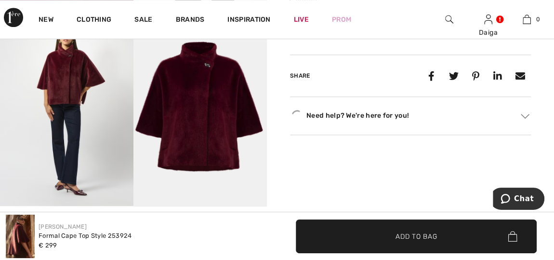
scroll to position [456, 0]
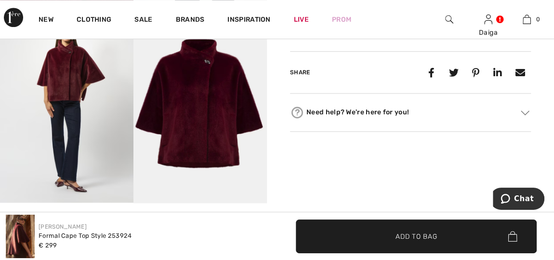
click at [110, 113] on img at bounding box center [67, 102] width 134 height 200
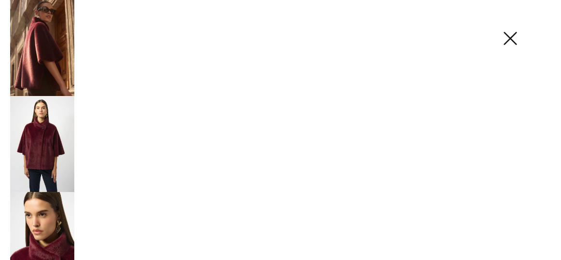
scroll to position [466, 0]
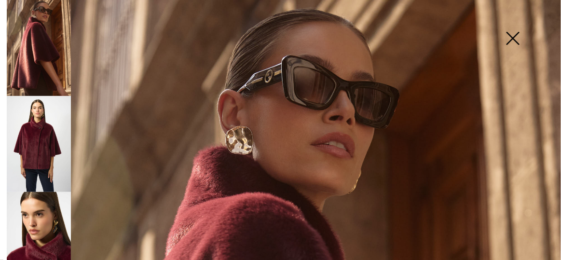
click at [41, 128] on img at bounding box center [39, 144] width 64 height 96
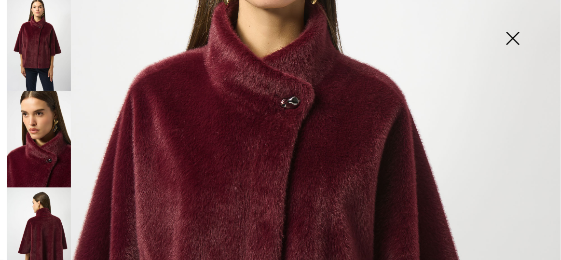
scroll to position [123, 0]
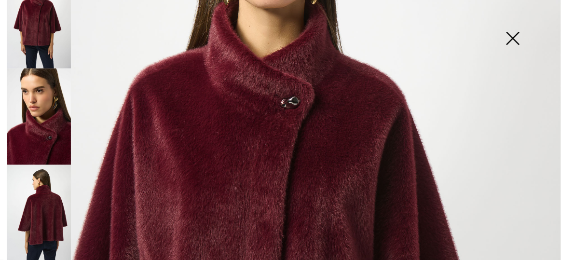
click at [48, 216] on img at bounding box center [39, 213] width 64 height 96
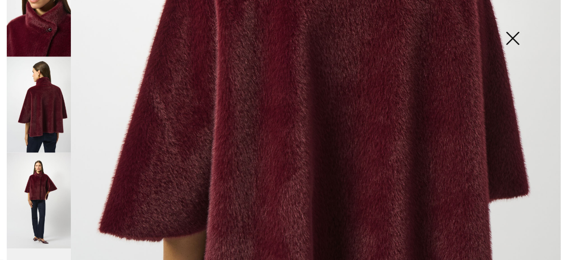
scroll to position [232, 0]
click at [37, 189] on img at bounding box center [39, 200] width 64 height 96
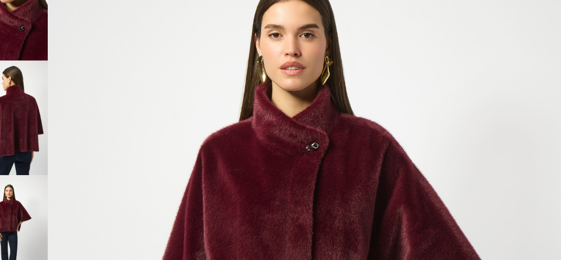
scroll to position [81, 0]
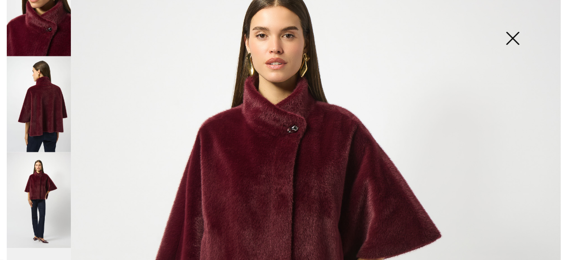
click at [36, 106] on img at bounding box center [39, 104] width 64 height 96
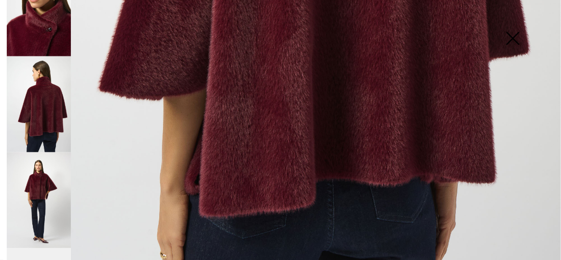
scroll to position [484, 0]
click at [48, 197] on img at bounding box center [39, 200] width 64 height 96
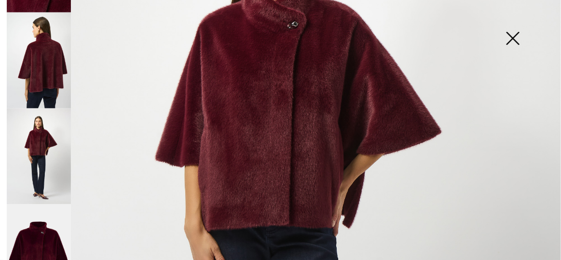
scroll to position [295, 0]
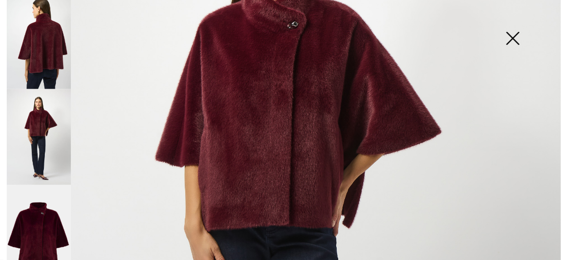
click at [47, 217] on img at bounding box center [39, 233] width 64 height 96
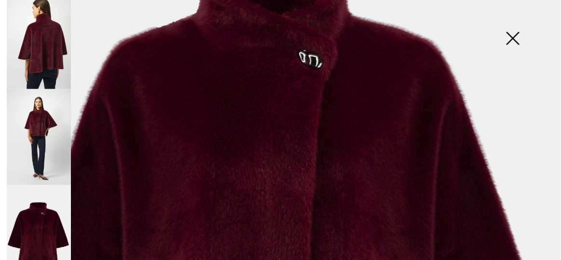
scroll to position [187, 0]
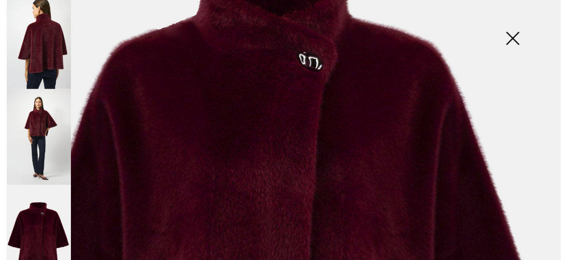
click at [513, 43] on img at bounding box center [512, 39] width 48 height 50
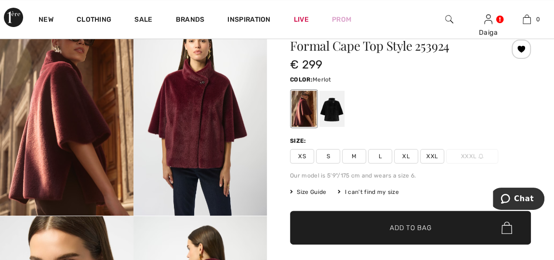
scroll to position [0, 0]
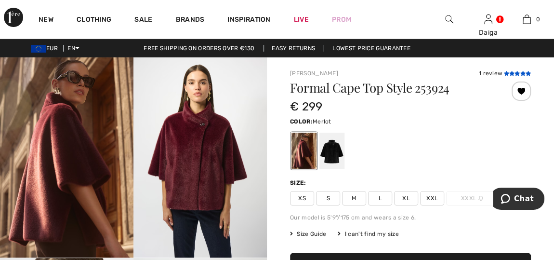
click at [512, 75] on icon at bounding box center [512, 73] width 5 height 5
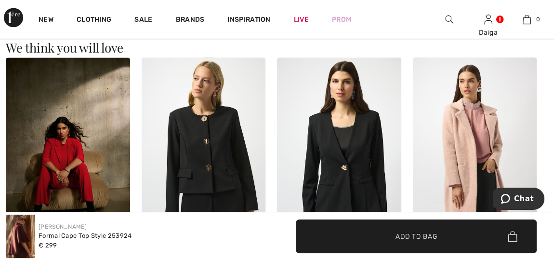
scroll to position [875, 0]
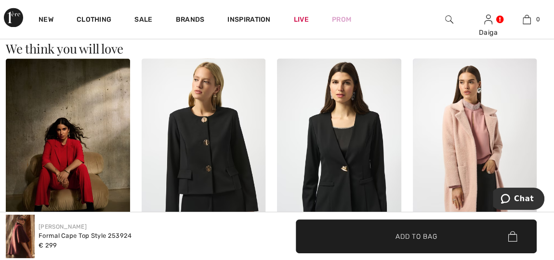
click at [224, 137] on img at bounding box center [204, 151] width 124 height 186
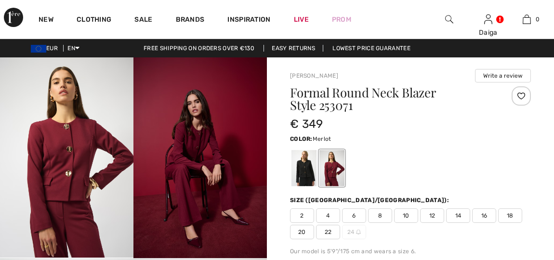
click at [335, 171] on div at bounding box center [332, 168] width 25 height 36
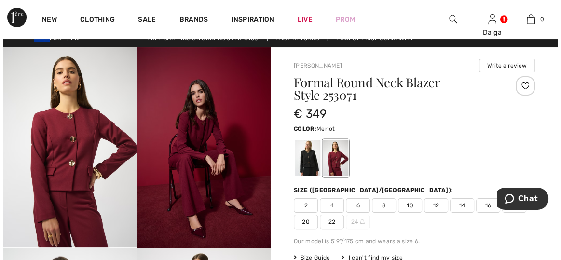
scroll to position [9, 0]
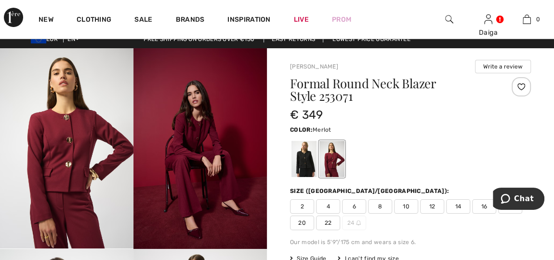
click at [68, 163] on img at bounding box center [67, 148] width 134 height 200
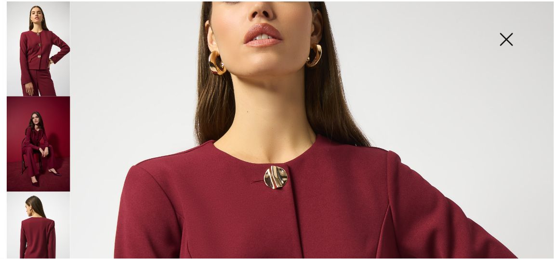
scroll to position [104, 0]
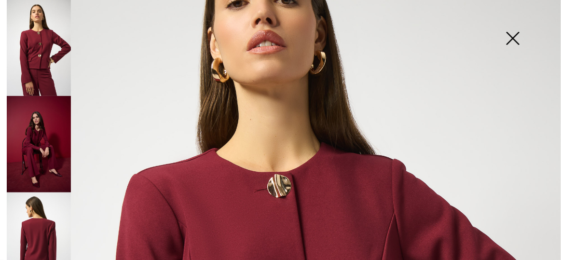
click at [516, 46] on img at bounding box center [512, 39] width 48 height 50
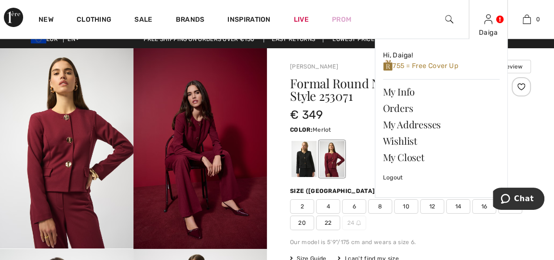
click at [486, 25] on img at bounding box center [488, 19] width 8 height 12
click at [404, 149] on link "My Closet" at bounding box center [441, 157] width 117 height 16
click at [406, 144] on link "Wishlist" at bounding box center [441, 141] width 117 height 16
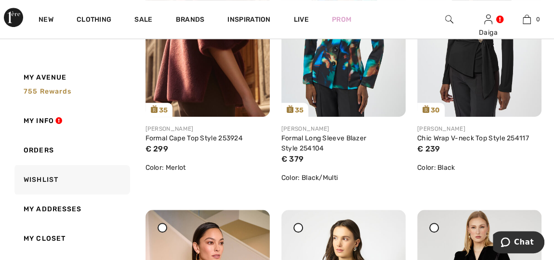
scroll to position [237, 0]
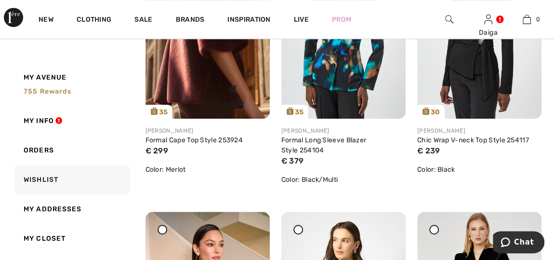
click at [219, 86] on div "Share" at bounding box center [233, 94] width 57 height 34
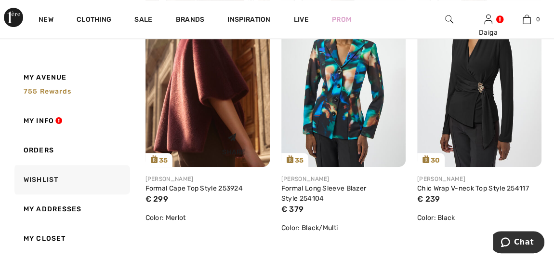
scroll to position [184, 0]
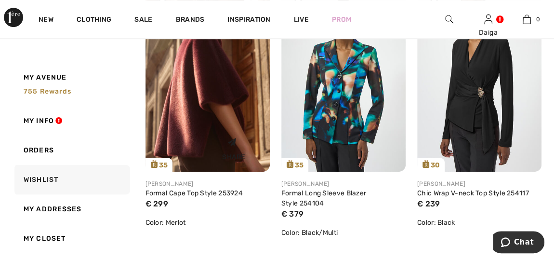
click at [211, 115] on img at bounding box center [208, 78] width 124 height 187
click at [203, 109] on img at bounding box center [208, 78] width 124 height 187
click at [196, 125] on img at bounding box center [208, 78] width 124 height 187
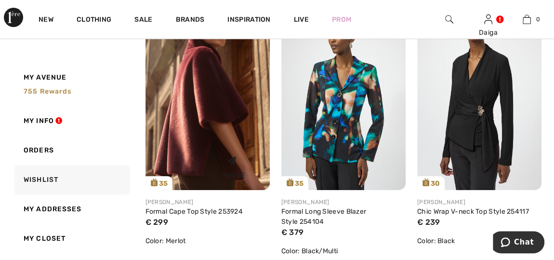
scroll to position [143, 0]
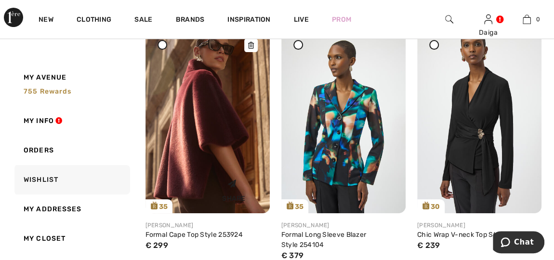
click at [217, 120] on img at bounding box center [208, 120] width 124 height 187
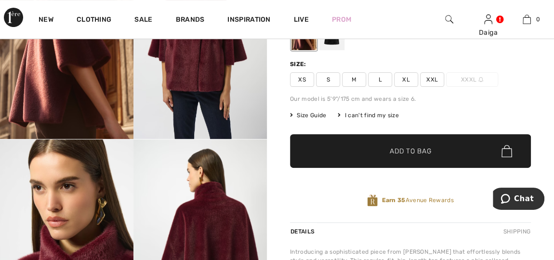
scroll to position [119, 0]
click at [435, 83] on span "XXL" at bounding box center [432, 79] width 24 height 14
click at [411, 148] on span "Add to Bag" at bounding box center [410, 151] width 41 height 10
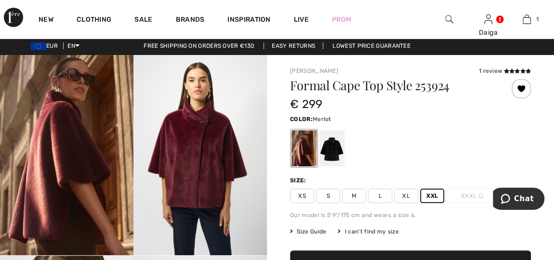
scroll to position [0, 0]
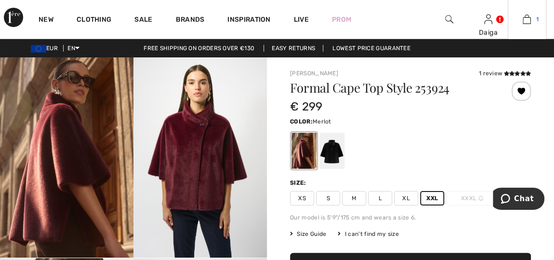
click at [527, 24] on img at bounding box center [527, 19] width 8 height 12
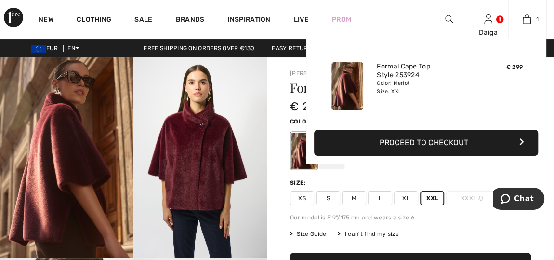
click at [426, 144] on button "Proceed to Checkout" at bounding box center [426, 143] width 224 height 26
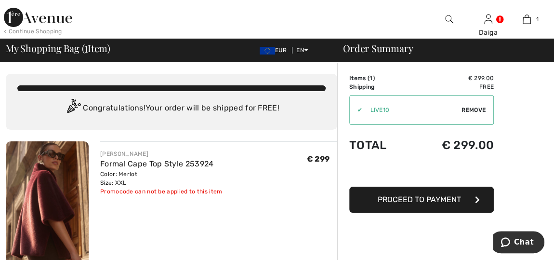
click at [478, 110] on span "Remove" at bounding box center [474, 110] width 24 height 9
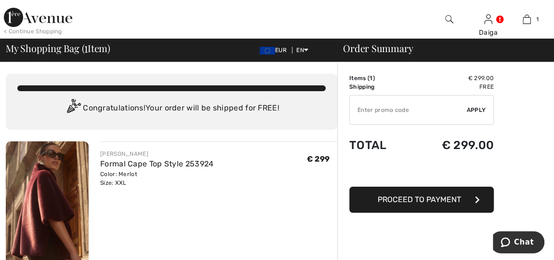
click at [416, 111] on input "TEXT" at bounding box center [408, 109] width 117 height 29
type input "LIVE10"
click at [485, 107] on span "Apply" at bounding box center [476, 110] width 19 height 9
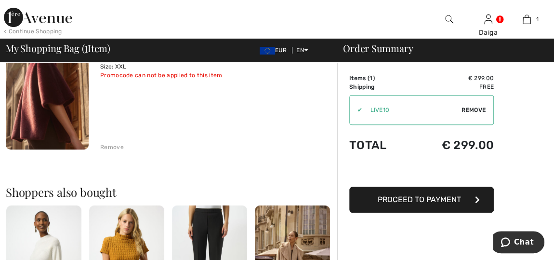
scroll to position [115, 0]
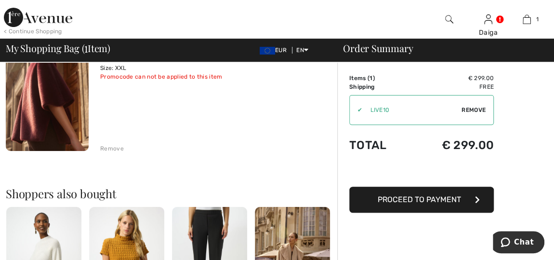
click at [444, 200] on span "Proceed to Payment" at bounding box center [419, 199] width 83 height 9
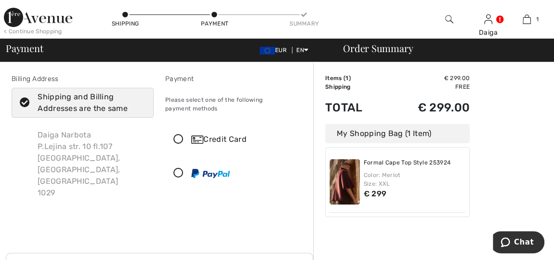
click at [178, 138] on icon at bounding box center [179, 139] width 26 height 10
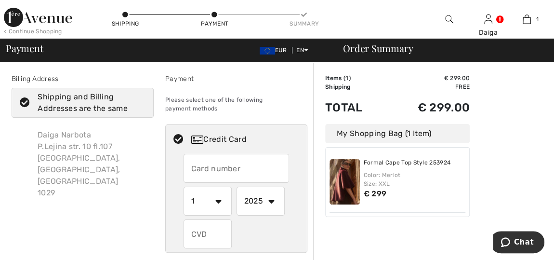
click at [202, 164] on input "text" at bounding box center [237, 168] width 106 height 29
type input "[CREDIT_CARD_NUMBER]"
click at [219, 201] on select "1 2 3 4 5 6 7 8 9 10 11 12" at bounding box center [208, 201] width 48 height 29
select select "9"
click at [184, 187] on select "1 2 3 4 5 6 7 8 9 10 11 12" at bounding box center [208, 201] width 48 height 29
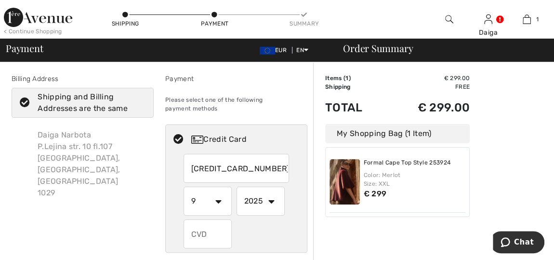
click at [218, 233] on input "text" at bounding box center [208, 233] width 48 height 29
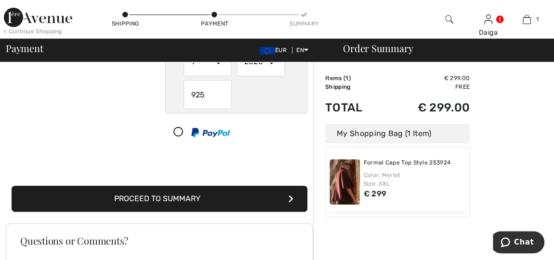
scroll to position [140, 0]
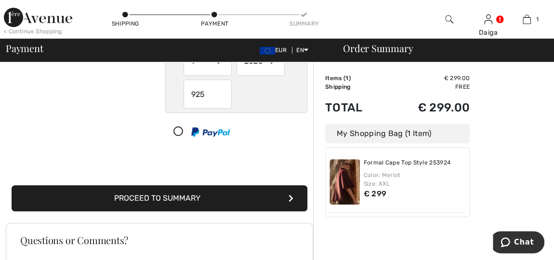
type input "925"
click at [238, 197] on button "Proceed to Summary" at bounding box center [160, 198] width 296 height 26
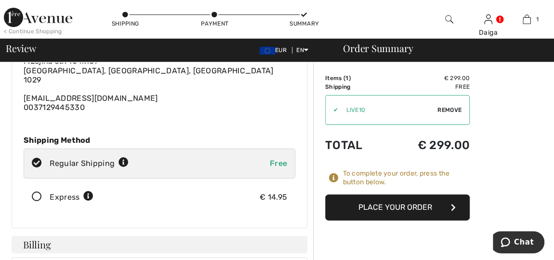
scroll to position [50, 0]
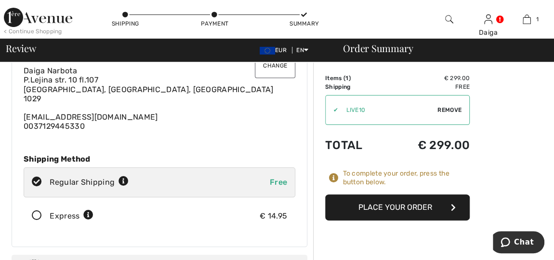
click at [376, 205] on button "Place Your Order" at bounding box center [397, 207] width 145 height 26
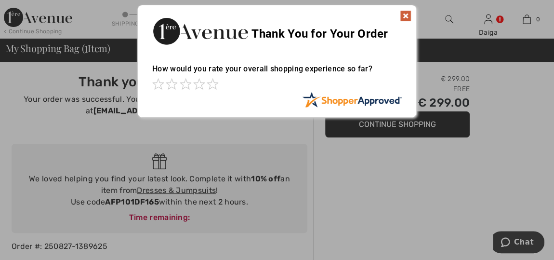
click at [403, 13] on img at bounding box center [406, 16] width 12 height 12
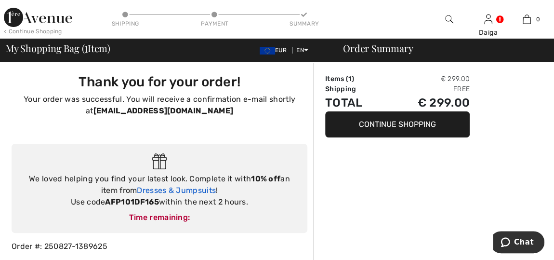
click at [190, 189] on link "Dresses & Jumpsuits" at bounding box center [176, 190] width 79 height 9
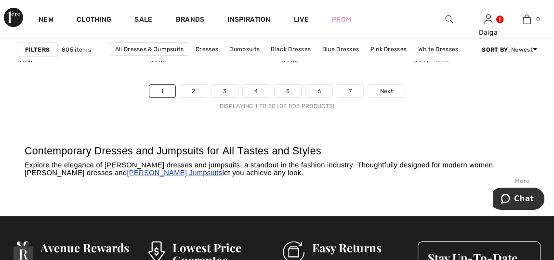
scroll to position [3698, 0]
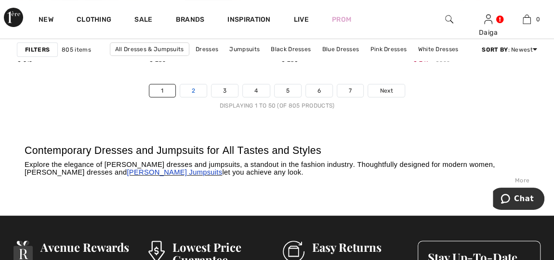
click at [198, 84] on link "2" at bounding box center [193, 90] width 27 height 13
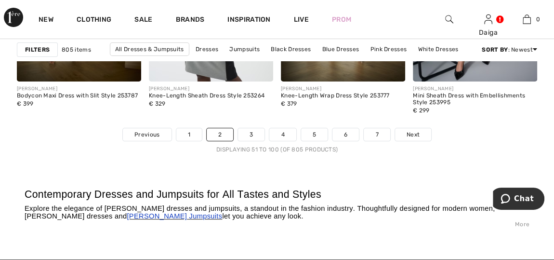
scroll to position [3681, 0]
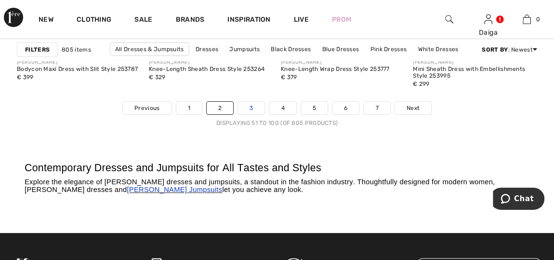
click at [247, 103] on link "3" at bounding box center [251, 108] width 27 height 13
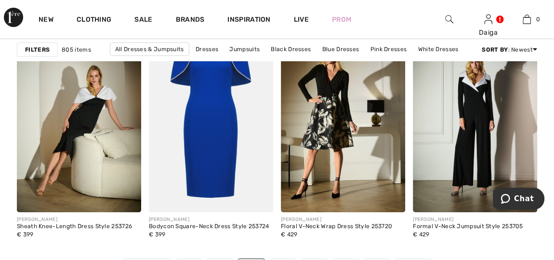
scroll to position [3523, 0]
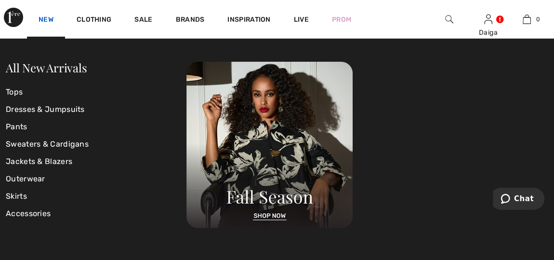
click at [44, 21] on link "New" at bounding box center [46, 20] width 15 height 10
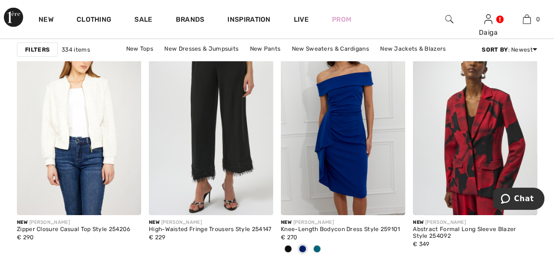
scroll to position [3313, 0]
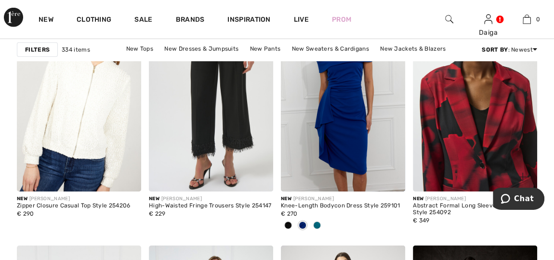
click at [469, 109] on img at bounding box center [475, 98] width 124 height 187
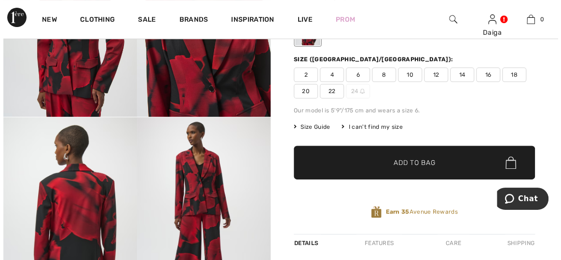
scroll to position [140, 0]
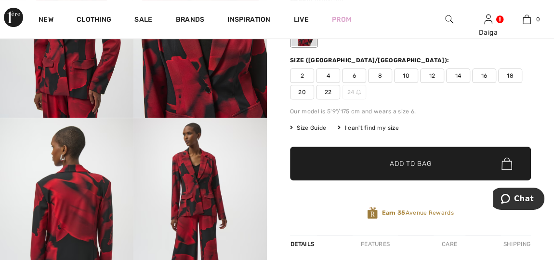
click at [239, 78] on img at bounding box center [201, 18] width 134 height 200
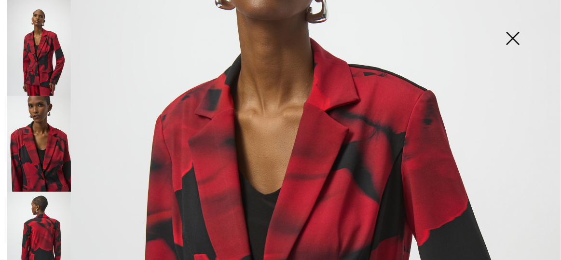
click at [515, 36] on img at bounding box center [512, 39] width 48 height 50
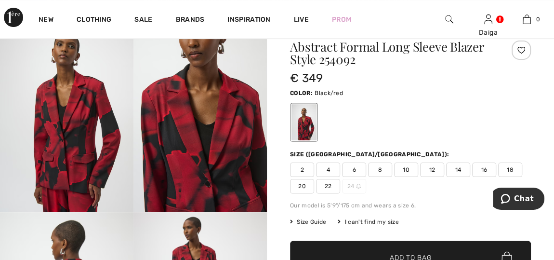
scroll to position [0, 0]
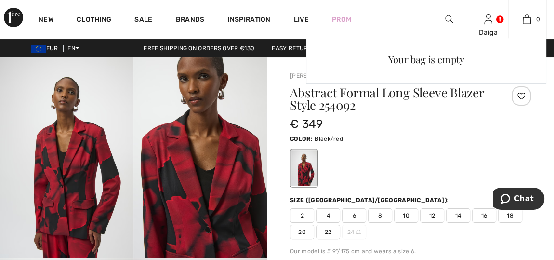
click at [524, 94] on div "Your bag is empty" at bounding box center [426, 124] width 241 height 171
click at [522, 95] on div "Your bag is empty" at bounding box center [426, 124] width 241 height 171
click at [520, 96] on div "Your bag is empty" at bounding box center [426, 124] width 241 height 171
click at [520, 95] on div "Your bag is empty" at bounding box center [426, 124] width 241 height 171
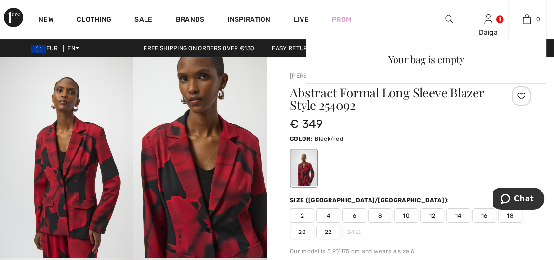
click at [520, 95] on div "Your bag is empty" at bounding box center [426, 124] width 241 height 171
click at [502, 126] on div "Your bag is empty" at bounding box center [426, 124] width 241 height 171
click at [519, 95] on div "Your bag is empty" at bounding box center [426, 124] width 241 height 171
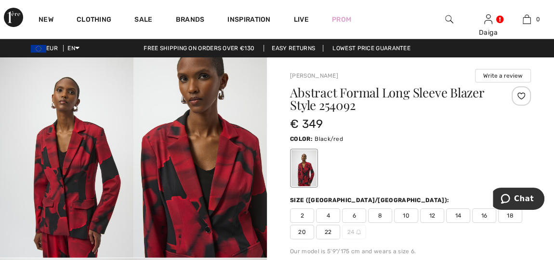
click at [522, 94] on div at bounding box center [521, 95] width 19 height 19
click at [522, 94] on div "Added to Wishlist" at bounding box center [521, 95] width 19 height 19
click at [522, 94] on div at bounding box center [521, 95] width 19 height 19
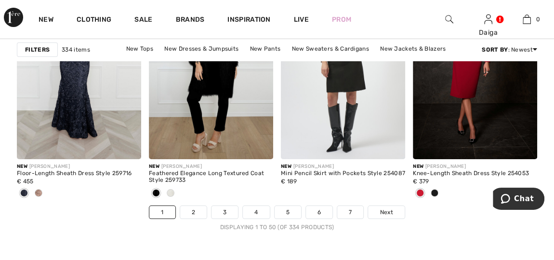
scroll to position [3681, 0]
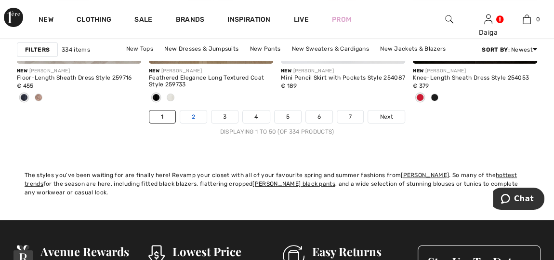
click at [190, 114] on link "2" at bounding box center [193, 116] width 27 height 13
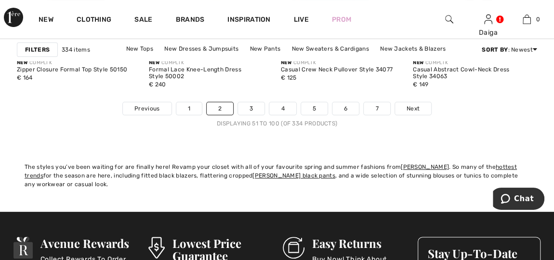
scroll to position [3698, 0]
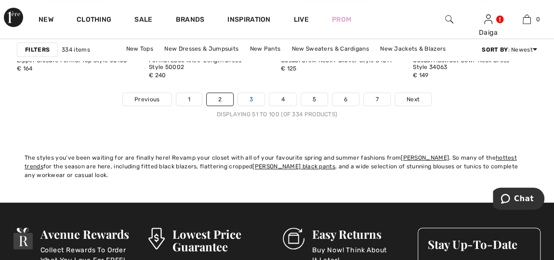
click at [250, 94] on link "3" at bounding box center [251, 99] width 27 height 13
click at [252, 97] on link "3" at bounding box center [251, 99] width 27 height 13
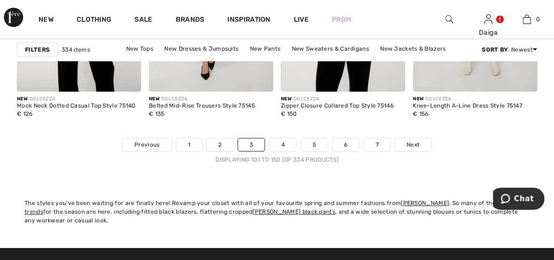
scroll to position [3663, 0]
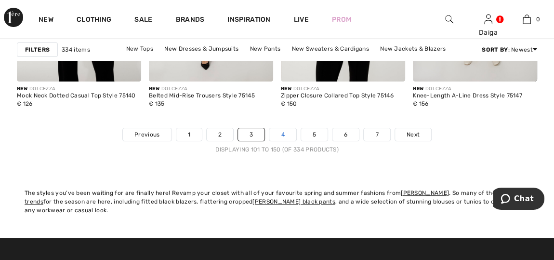
click at [278, 130] on link "4" at bounding box center [282, 134] width 27 height 13
click at [283, 132] on link "4" at bounding box center [282, 134] width 27 height 13
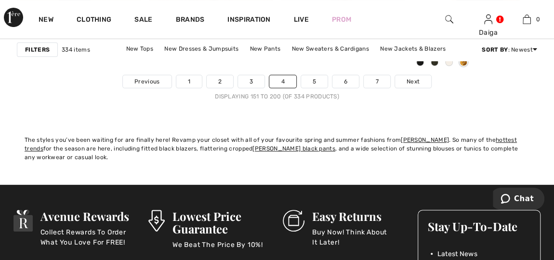
scroll to position [3698, 0]
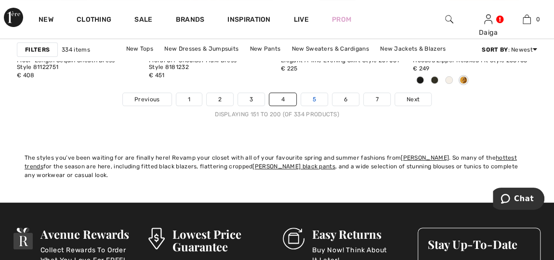
click at [312, 94] on link "5" at bounding box center [314, 99] width 27 height 13
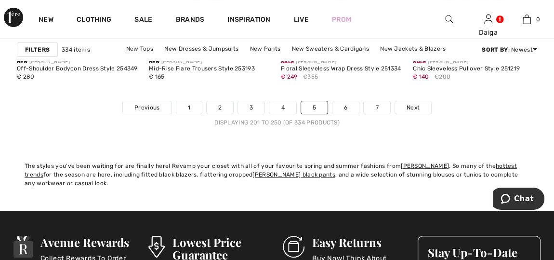
scroll to position [3691, 0]
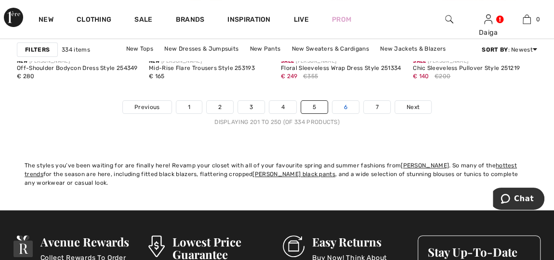
click at [347, 101] on link "6" at bounding box center [346, 107] width 27 height 13
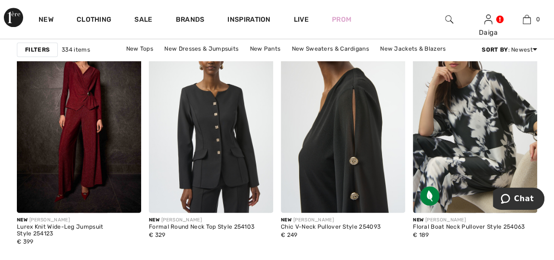
scroll to position [613, 0]
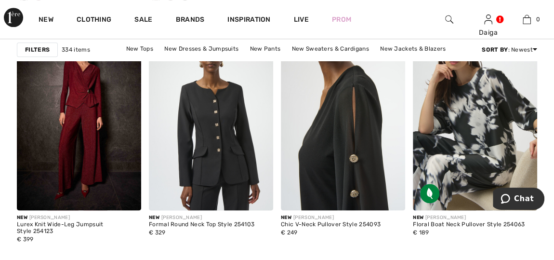
click at [347, 101] on img at bounding box center [343, 117] width 124 height 187
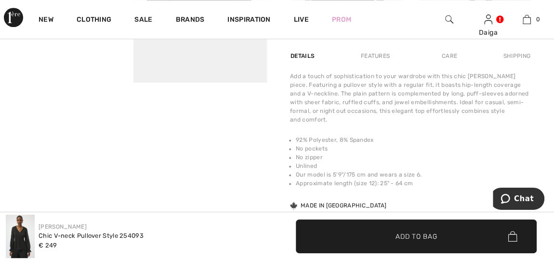
scroll to position [578, 0]
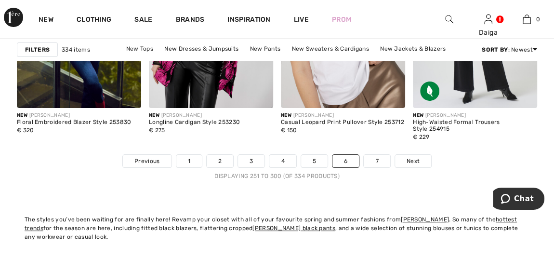
scroll to position [3646, 0]
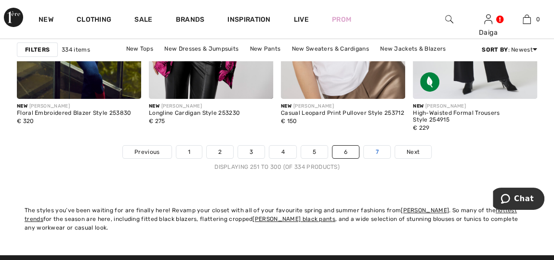
click at [373, 148] on link "7" at bounding box center [377, 152] width 26 height 13
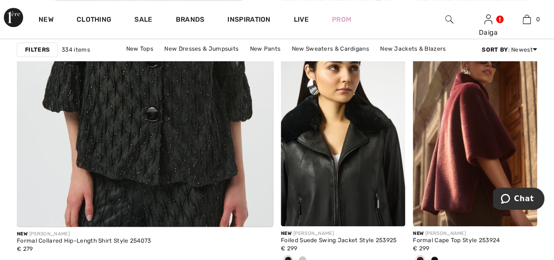
scroll to position [2226, 0]
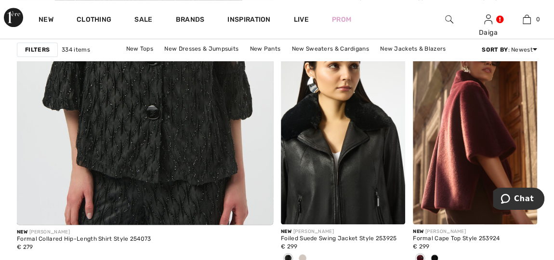
click at [373, 148] on img at bounding box center [343, 131] width 124 height 187
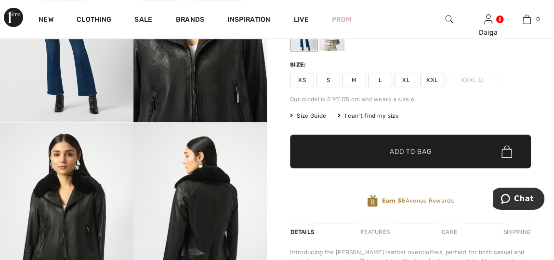
scroll to position [87, 0]
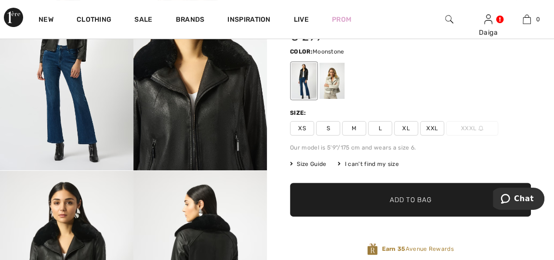
click at [330, 79] on div at bounding box center [332, 81] width 25 height 36
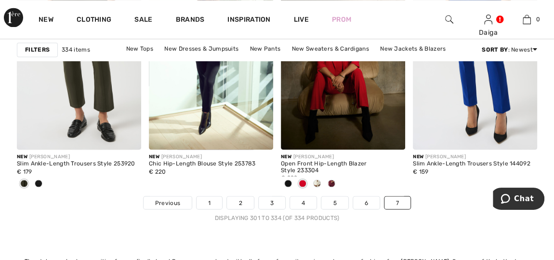
scroll to position [2559, 0]
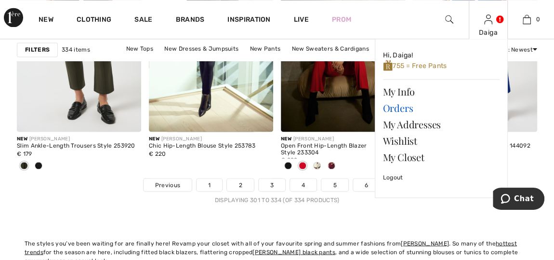
click at [418, 107] on link "Orders" at bounding box center [441, 108] width 117 height 16
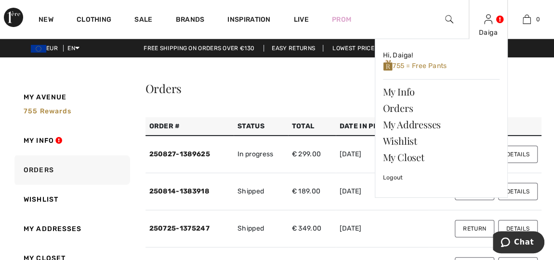
click at [490, 26] on div "Daiga Hi, Daiga! 755 = Free Pants My Info Orders My Addresses Wishlist My Close…" at bounding box center [488, 19] width 39 height 39
click at [394, 176] on link "Logout" at bounding box center [441, 177] width 117 height 24
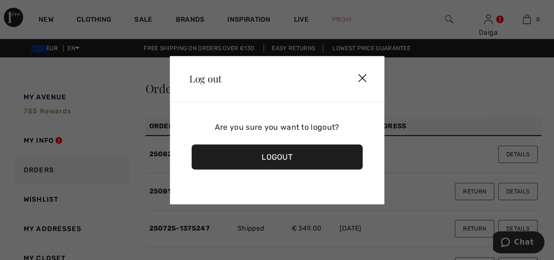
click at [297, 160] on div "Logout" at bounding box center [277, 156] width 171 height 25
